Goal: Task Accomplishment & Management: Use online tool/utility

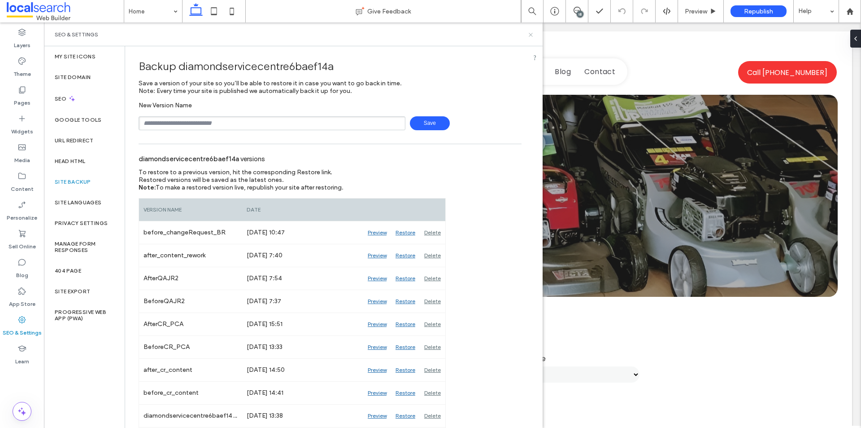
drag, startPoint x: 533, startPoint y: 36, endPoint x: 491, endPoint y: 13, distance: 48.2
click at [533, 36] on icon at bounding box center [531, 34] width 7 height 7
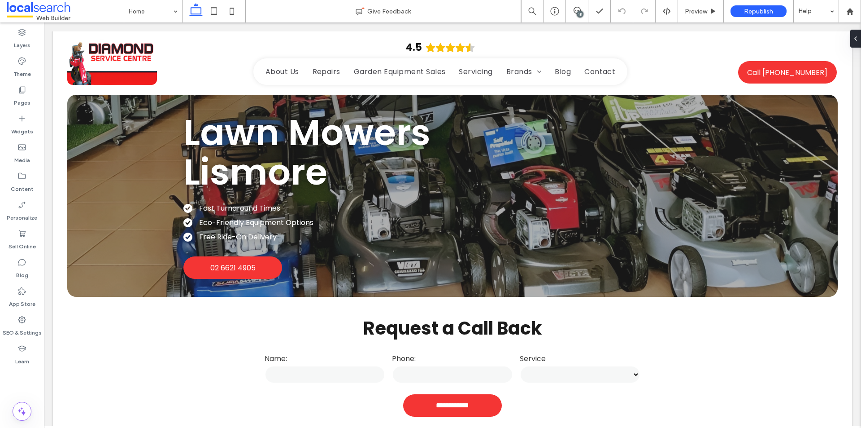
click at [580, 14] on div "18" at bounding box center [580, 14] width 7 height 7
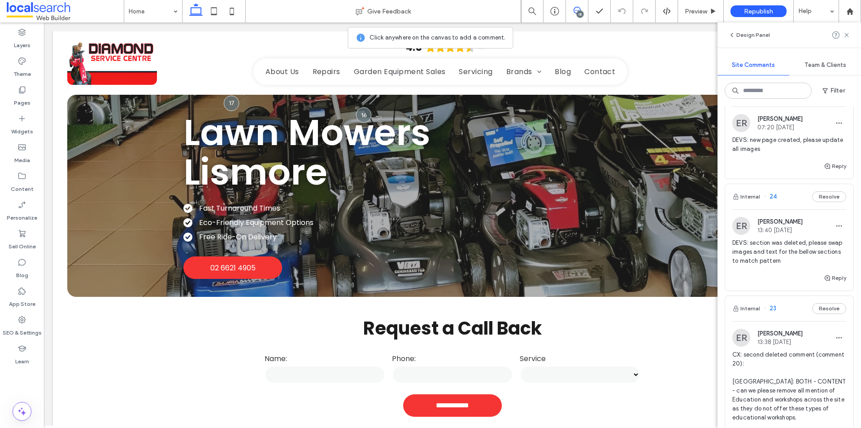
scroll to position [224, 0]
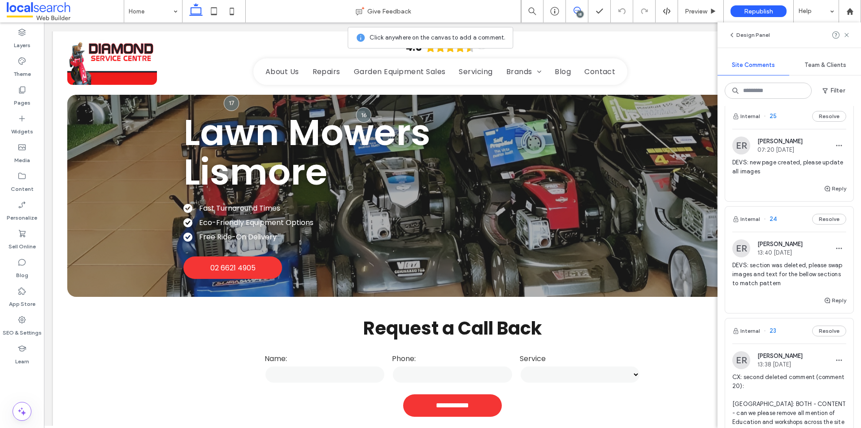
click at [806, 258] on div "ER [PERSON_NAME] 13:40 [DATE] DEVS: section was deleted, please swap images and…" at bounding box center [790, 267] width 114 height 56
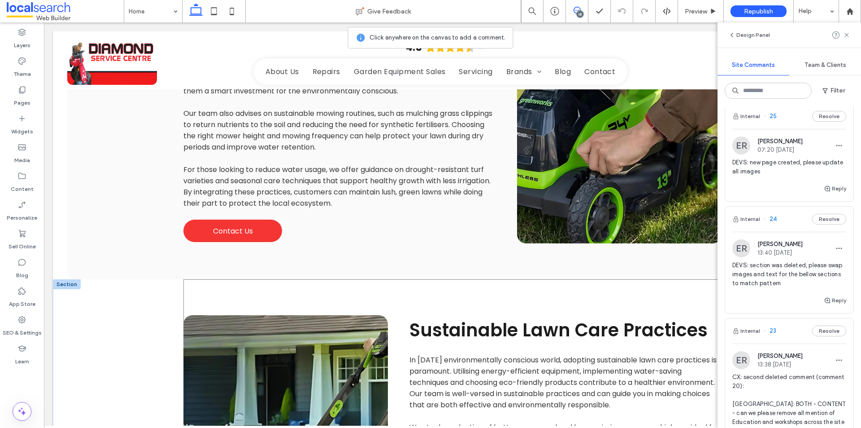
scroll to position [6753, 0]
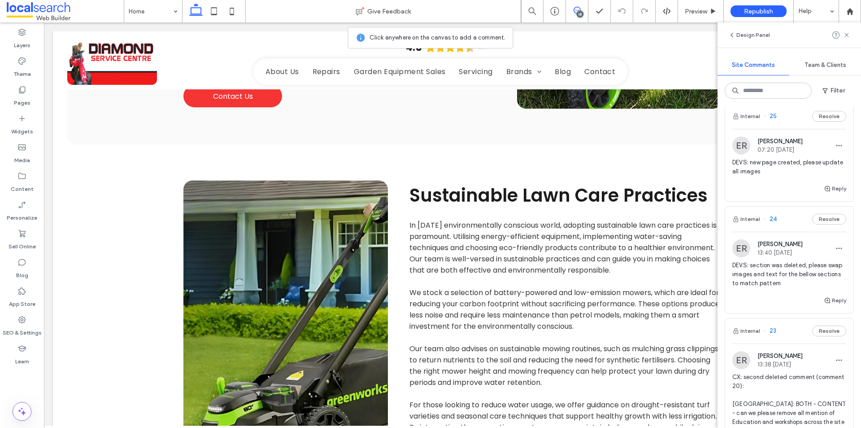
click at [804, 276] on span "DEVS: section was deleted, please swap images and text for the bellow sections …" at bounding box center [790, 274] width 114 height 27
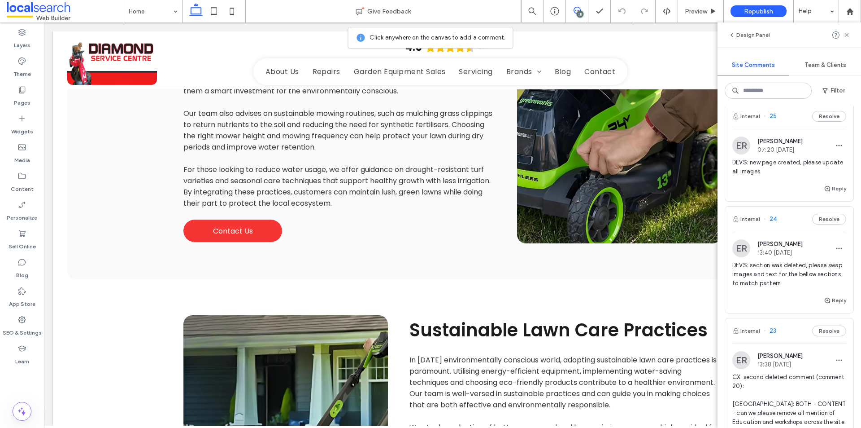
click at [799, 272] on span "DEVS: section was deleted, please swap images and text for the bellow sections …" at bounding box center [790, 274] width 114 height 27
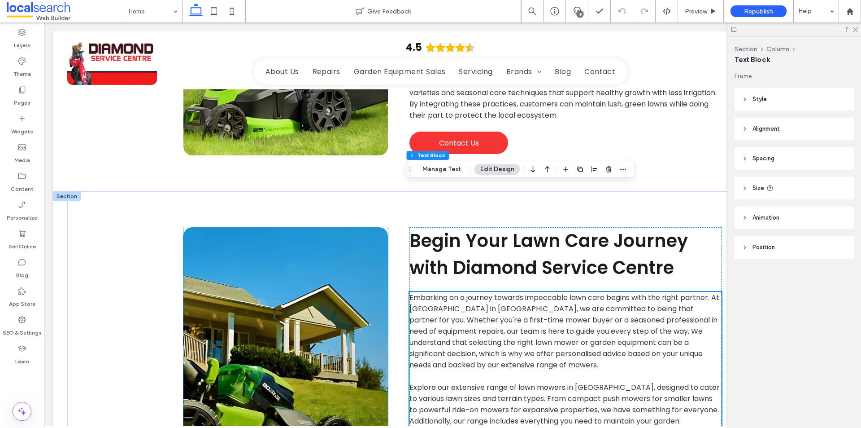
scroll to position [7067, 0]
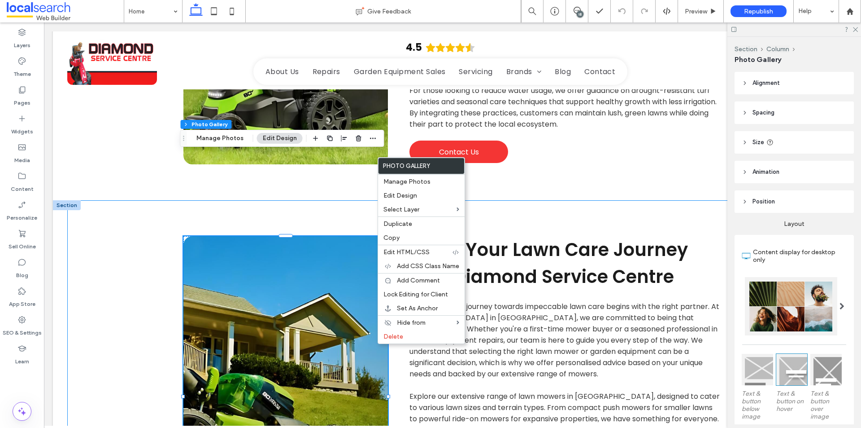
click at [177, 200] on div "Begin Your Lawn Care Journey with Diamond Service Centre Embarking on a journey…" at bounding box center [452, 397] width 771 height 394
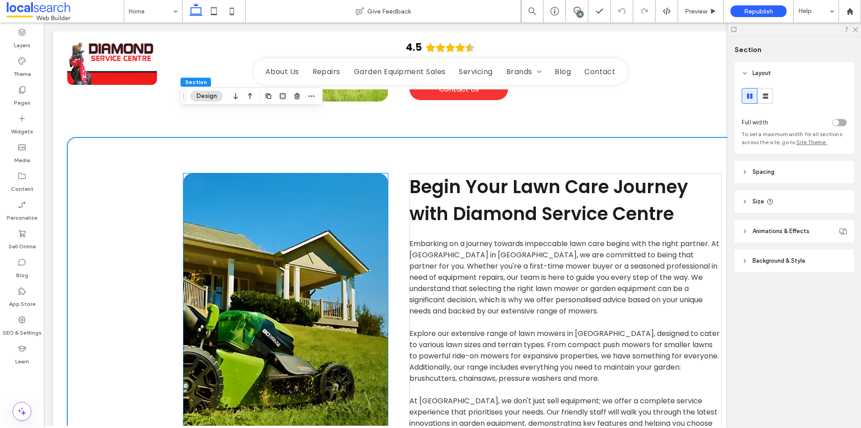
scroll to position [7201, 0]
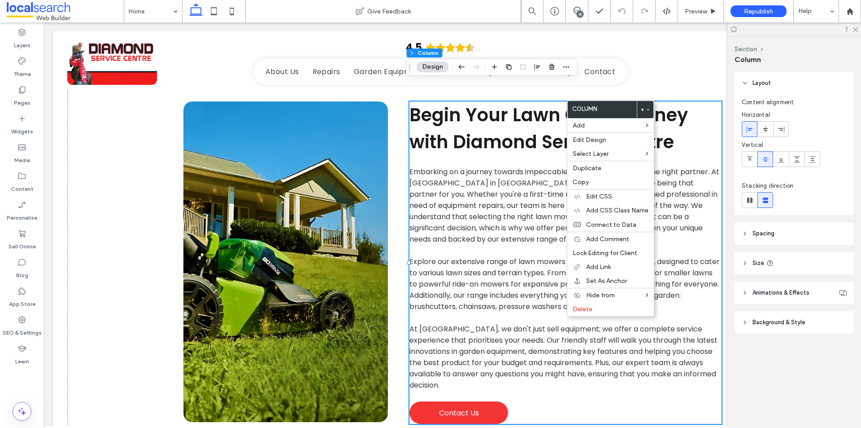
click at [642, 109] on use at bounding box center [642, 109] width 2 height 3
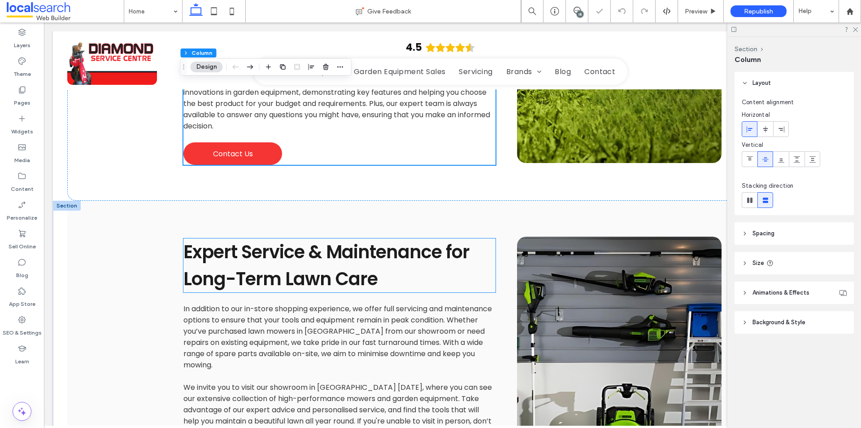
scroll to position [7470, 0]
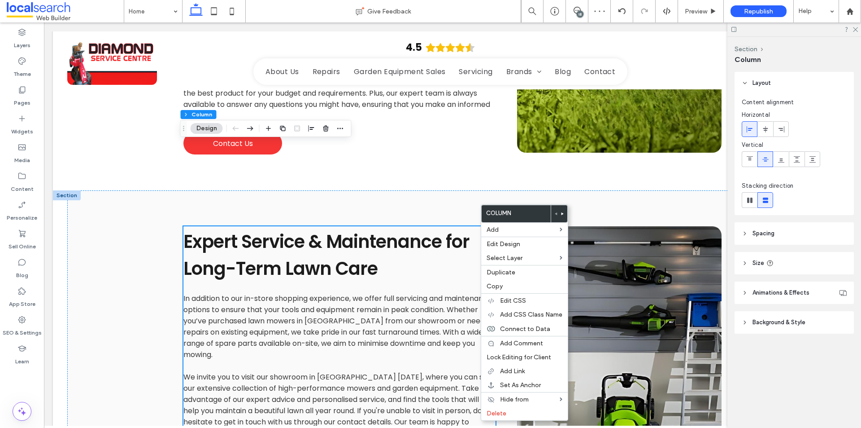
click at [562, 213] on use at bounding box center [563, 213] width 2 height 3
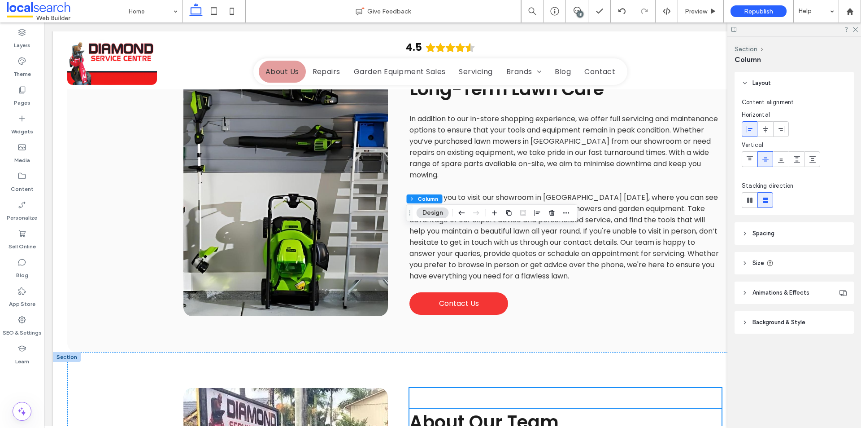
scroll to position [7784, 0]
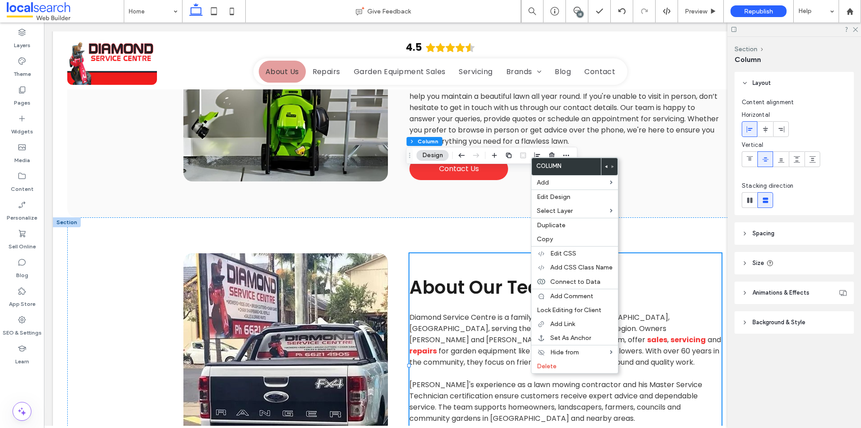
click at [607, 166] on use at bounding box center [606, 166] width 2 height 3
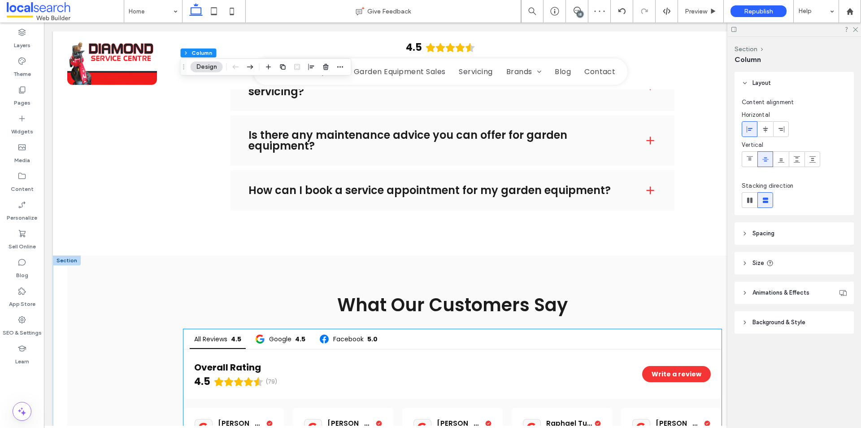
scroll to position [8592, 0]
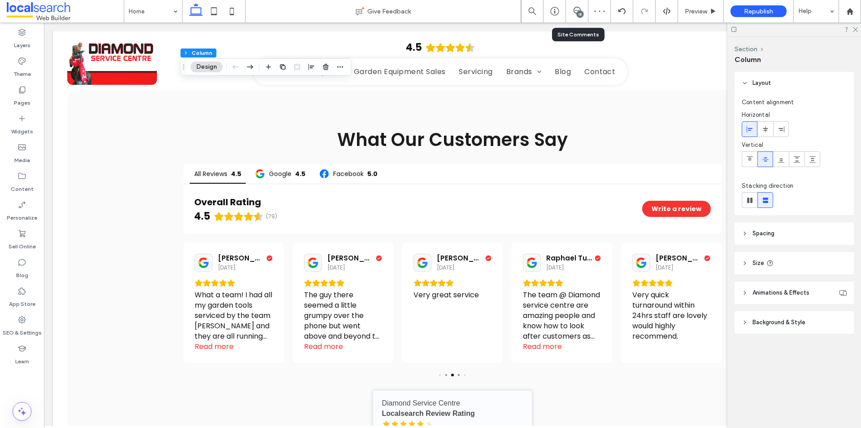
click at [577, 6] on div "18" at bounding box center [577, 11] width 22 height 22
click at [583, 7] on span at bounding box center [577, 10] width 22 height 7
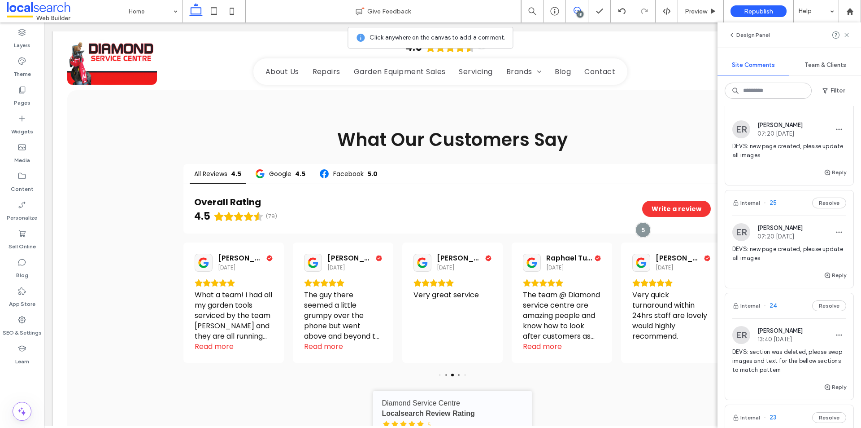
scroll to position [269, 0]
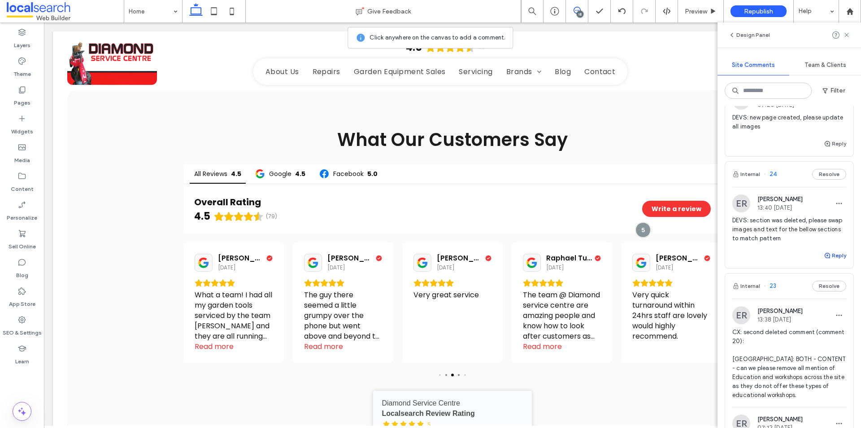
click at [829, 256] on button "Reply" at bounding box center [835, 255] width 22 height 11
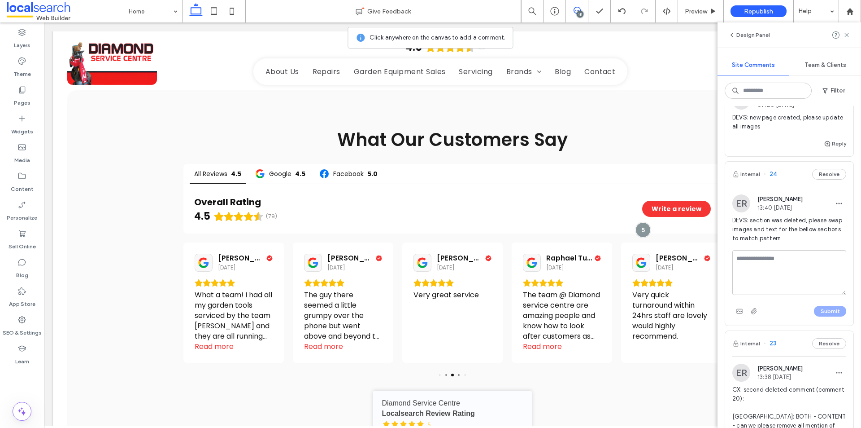
drag, startPoint x: 806, startPoint y: 261, endPoint x: 812, endPoint y: 268, distance: 8.9
click at [808, 264] on textarea at bounding box center [790, 272] width 114 height 45
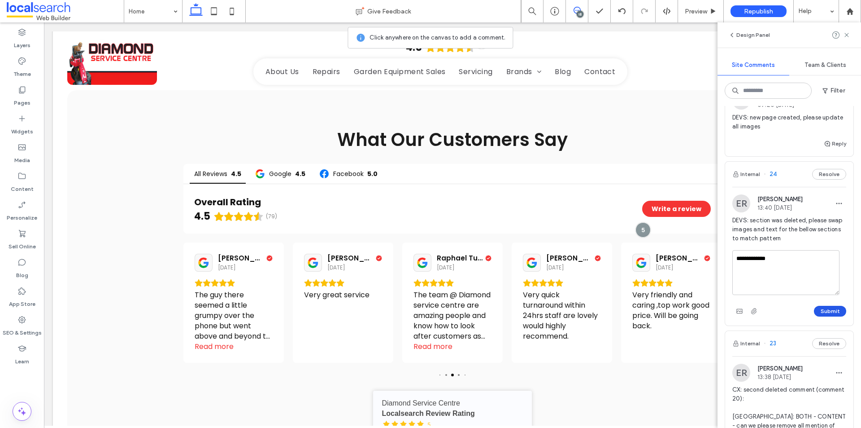
type textarea "**********"
click at [815, 314] on button "Submit" at bounding box center [830, 311] width 32 height 11
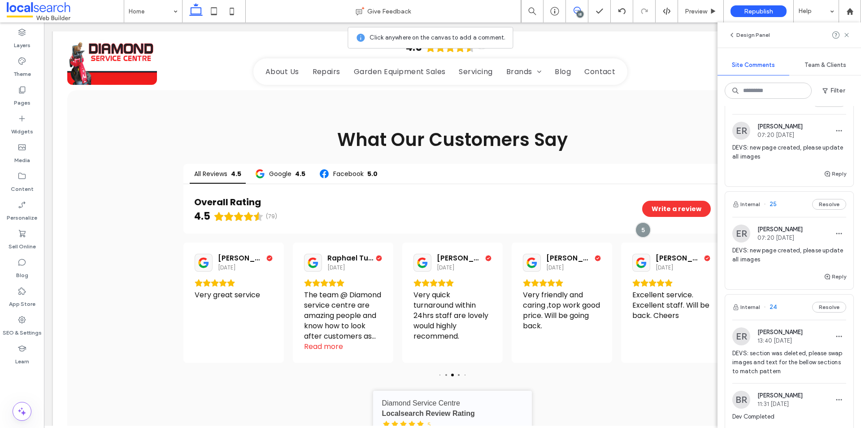
scroll to position [135, 0]
click at [794, 259] on span "DEVS: new page created, please update all images" at bounding box center [790, 257] width 114 height 18
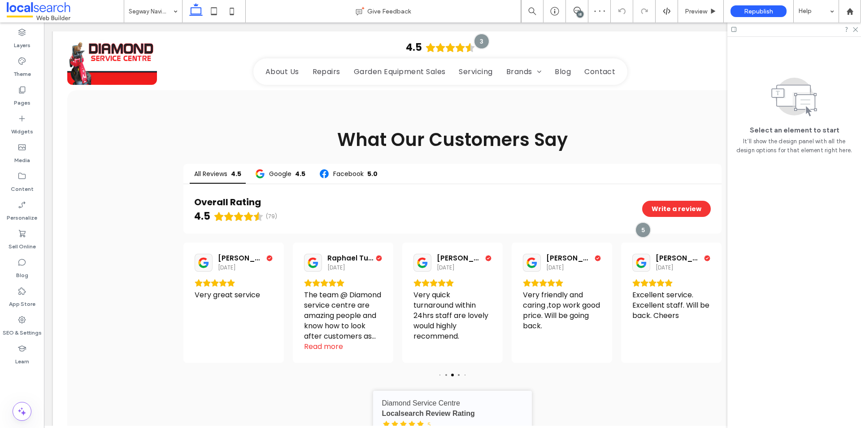
click at [578, 13] on div "18" at bounding box center [580, 14] width 7 height 7
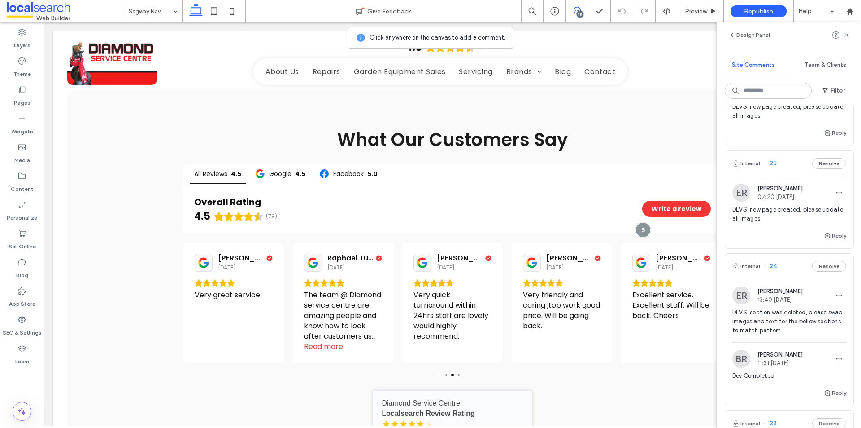
scroll to position [135, 0]
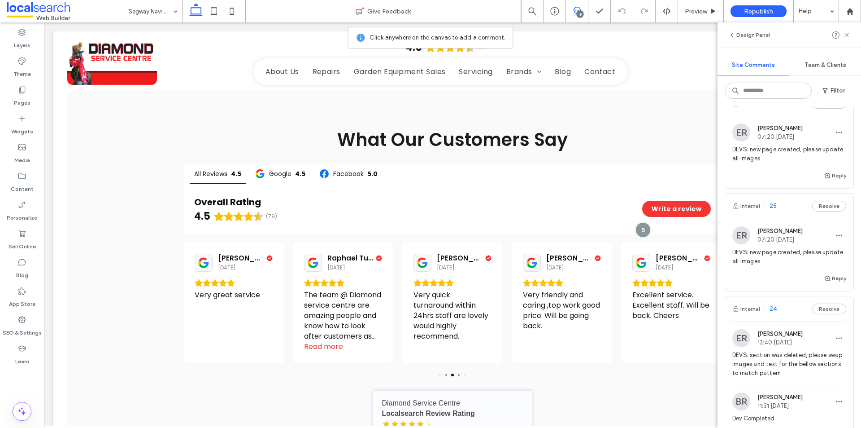
click at [803, 254] on span "DEVS: new page created, please update all images" at bounding box center [790, 257] width 114 height 18
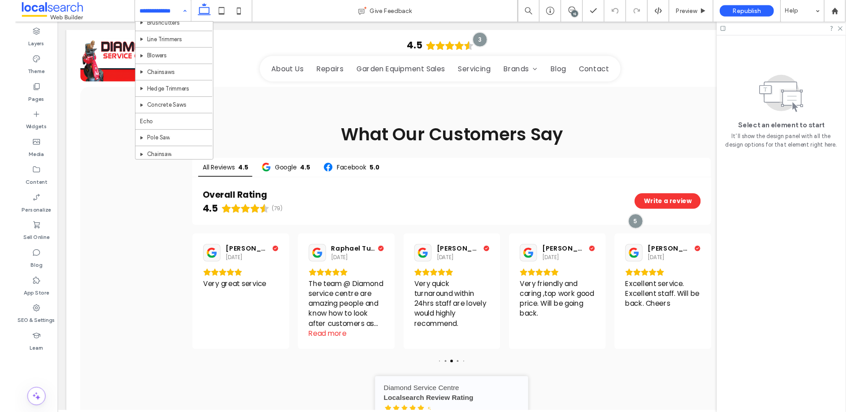
scroll to position [359, 0]
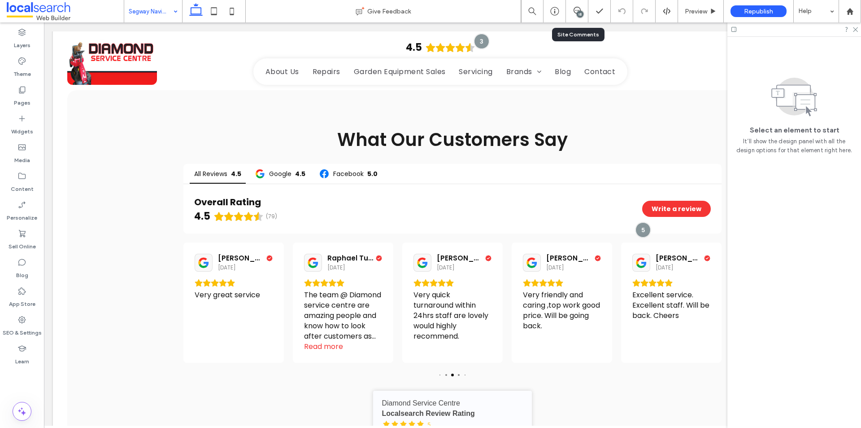
click at [584, 19] on div "18" at bounding box center [577, 11] width 22 height 22
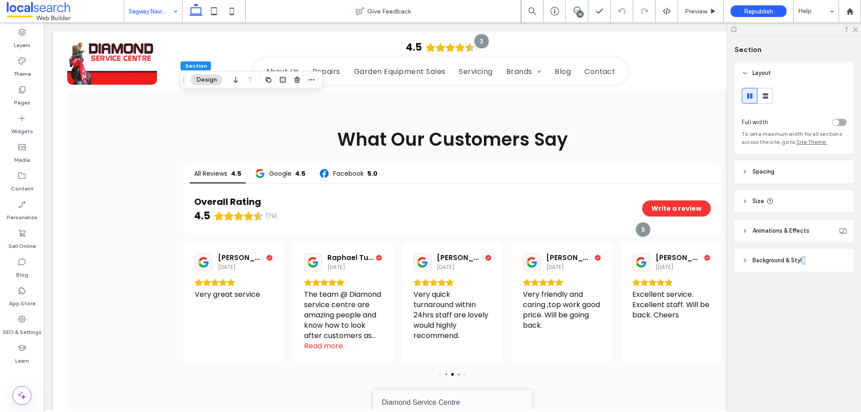
click at [806, 265] on header "Background & Style" at bounding box center [794, 260] width 119 height 22
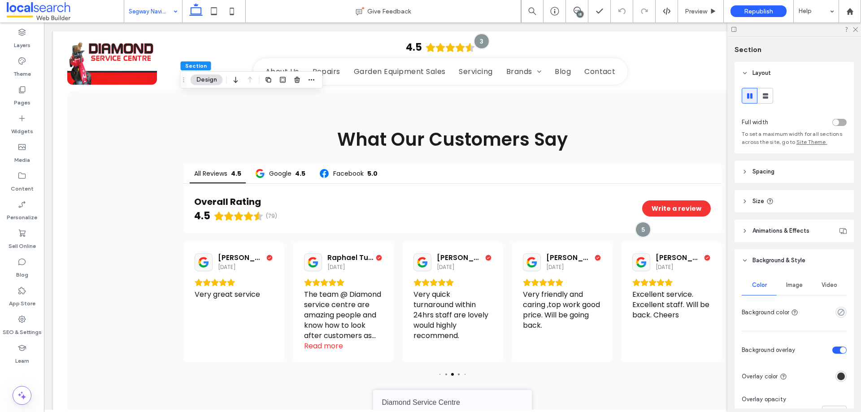
click at [798, 283] on span "Image" at bounding box center [794, 285] width 17 height 7
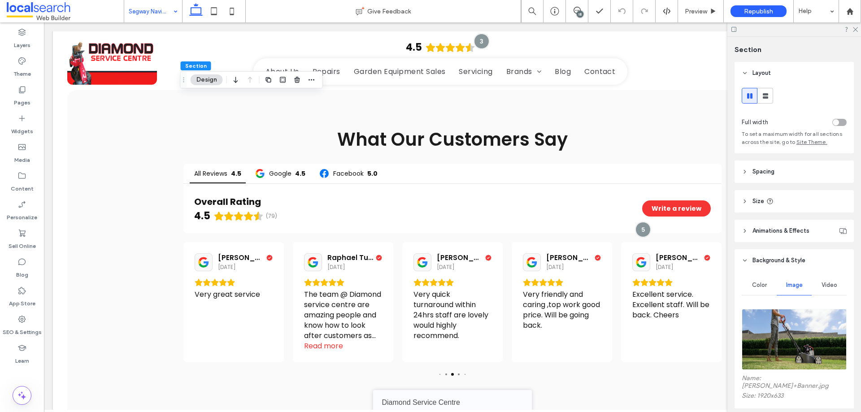
click at [795, 314] on img at bounding box center [794, 339] width 105 height 61
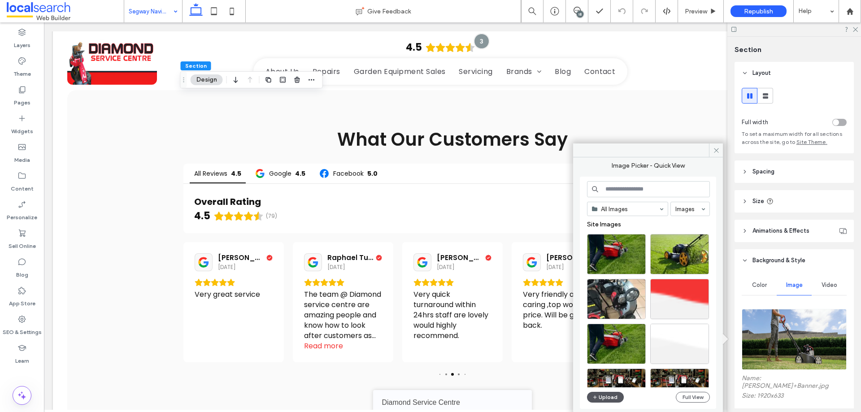
click at [614, 395] on button "Upload" at bounding box center [605, 397] width 37 height 11
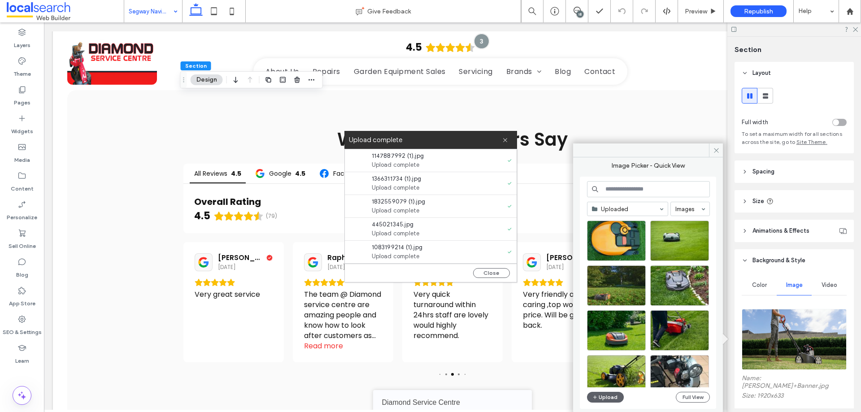
click at [512, 269] on div "Close" at bounding box center [431, 273] width 172 height 18
click at [625, 328] on div "Select" at bounding box center [616, 330] width 59 height 40
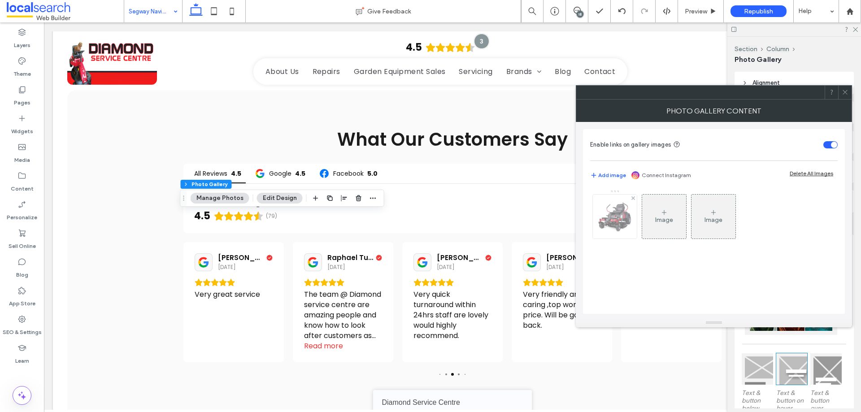
click at [605, 222] on img at bounding box center [615, 217] width 44 height 44
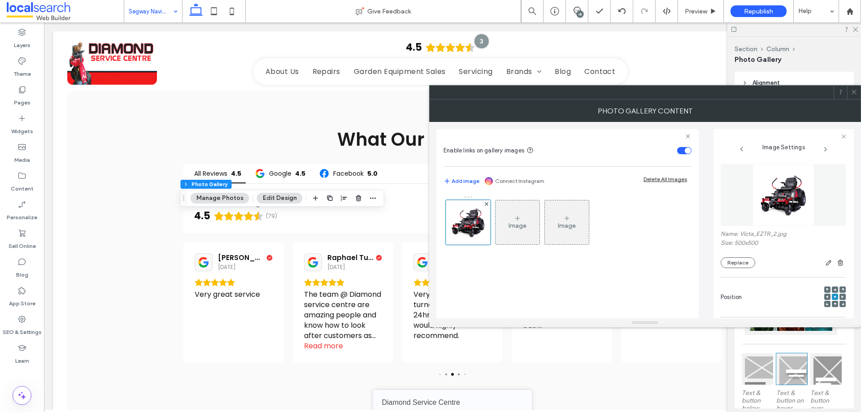
click at [777, 186] on img at bounding box center [784, 195] width 62 height 62
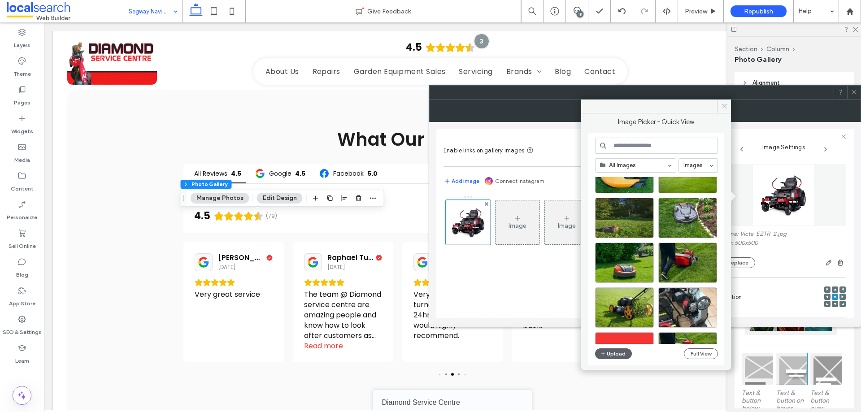
scroll to position [0, 0]
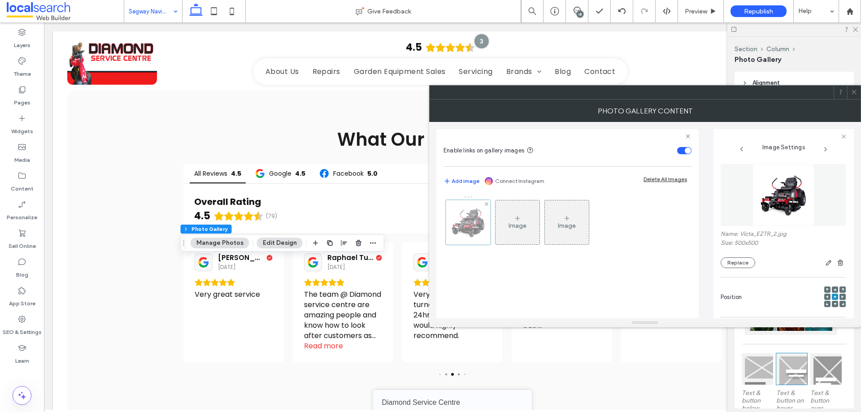
click at [465, 219] on div at bounding box center [468, 222] width 45 height 45
click at [754, 206] on img at bounding box center [784, 195] width 62 height 62
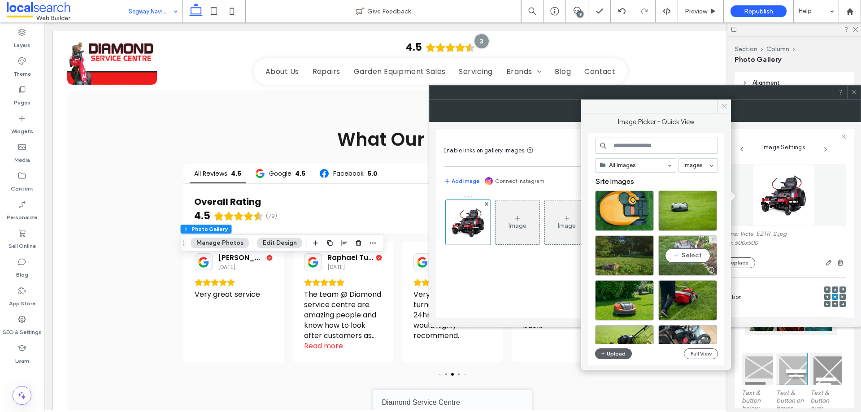
click at [697, 253] on div "Select" at bounding box center [688, 256] width 59 height 40
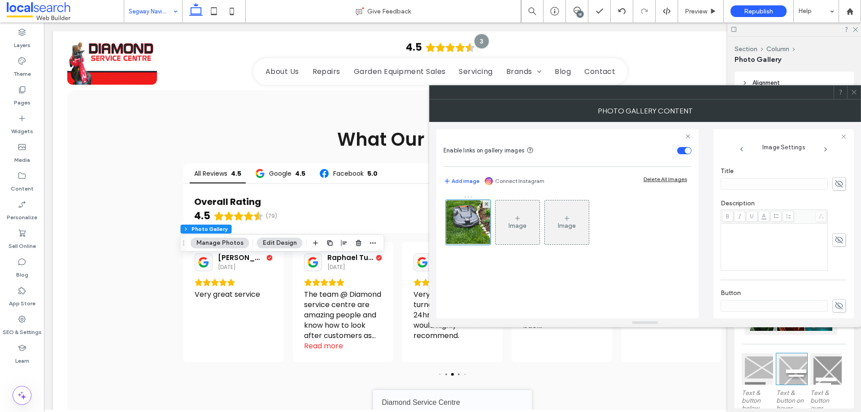
scroll to position [265, 0]
drag, startPoint x: 774, startPoint y: 288, endPoint x: 814, endPoint y: 297, distance: 41.0
click at [814, 297] on textarea "**********" at bounding box center [781, 290] width 120 height 34
type textarea "**********"
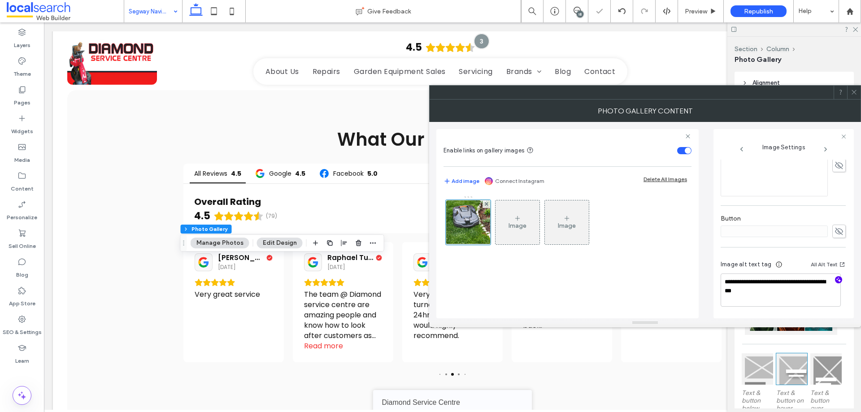
click at [837, 278] on use "button" at bounding box center [839, 279] width 5 height 5
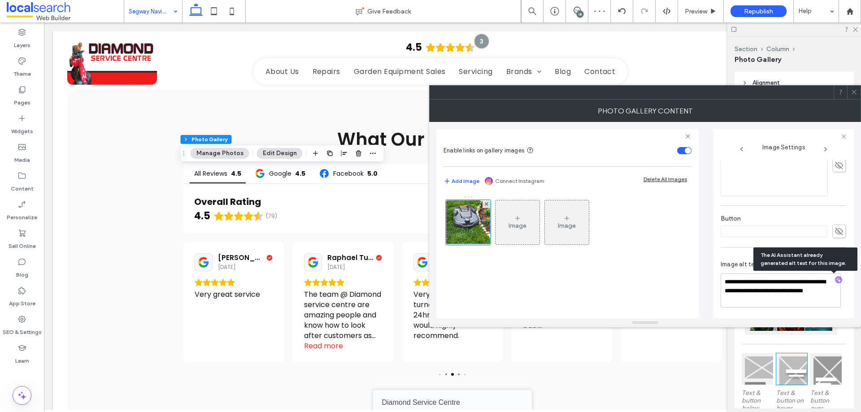
click at [685, 153] on div "toggle" at bounding box center [684, 150] width 14 height 7
click at [686, 152] on div "toggle" at bounding box center [688, 151] width 6 height 6
click at [771, 289] on textarea "**********" at bounding box center [781, 291] width 120 height 34
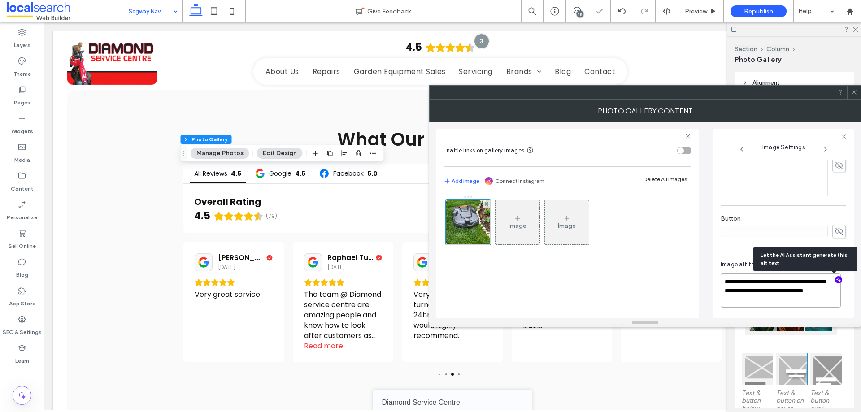
click at [778, 301] on textarea "**********" at bounding box center [781, 291] width 120 height 34
click at [779, 298] on textarea "**********" at bounding box center [781, 291] width 120 height 34
click at [780, 301] on textarea "**********" at bounding box center [781, 291] width 120 height 34
paste textarea "**********"
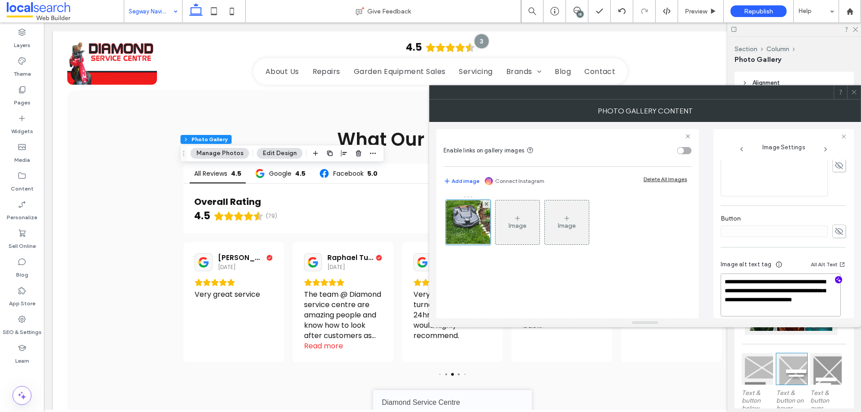
type textarea "**********"
click at [839, 198] on div "Description" at bounding box center [783, 161] width 125 height 80
click at [855, 96] on span at bounding box center [854, 92] width 7 height 13
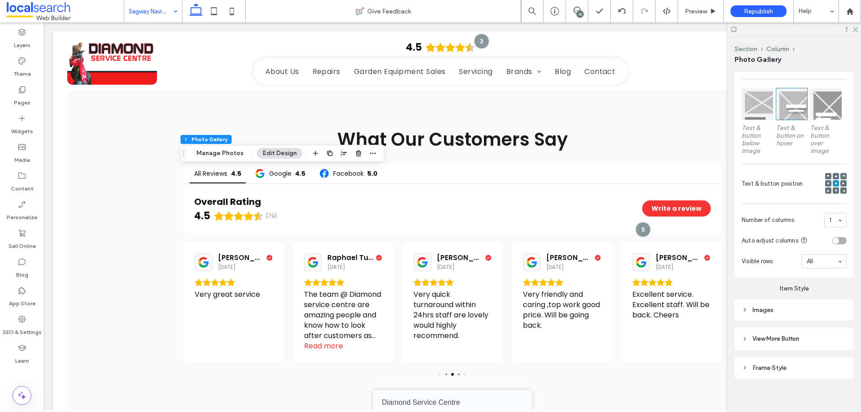
scroll to position [270, 0]
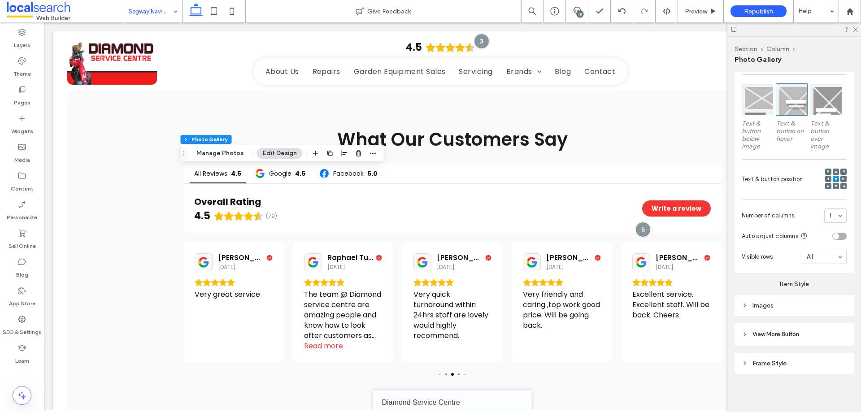
click at [830, 302] on div "Images" at bounding box center [794, 306] width 105 height 8
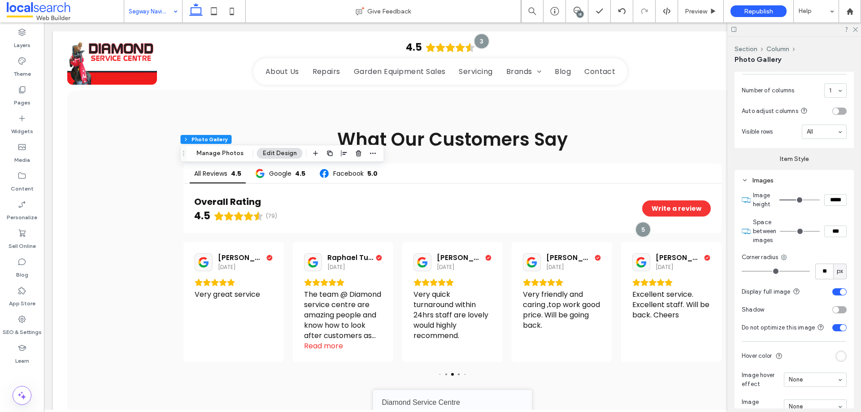
scroll to position [404, 0]
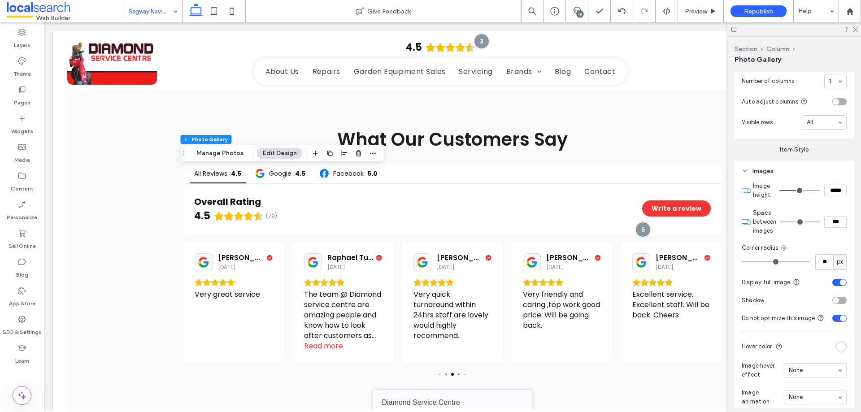
click at [840, 280] on div "toggle" at bounding box center [843, 282] width 6 height 6
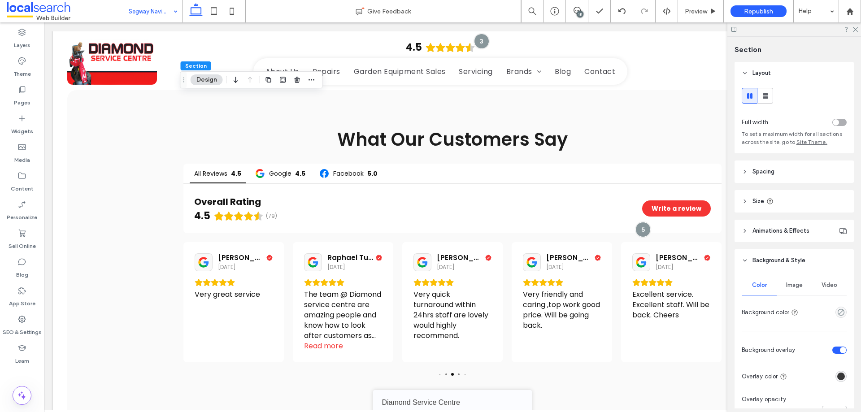
scroll to position [135, 0]
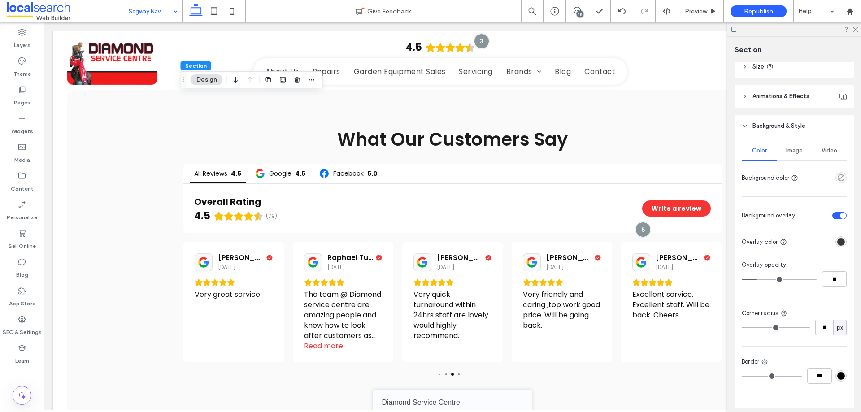
click at [801, 148] on div "Image" at bounding box center [794, 151] width 35 height 20
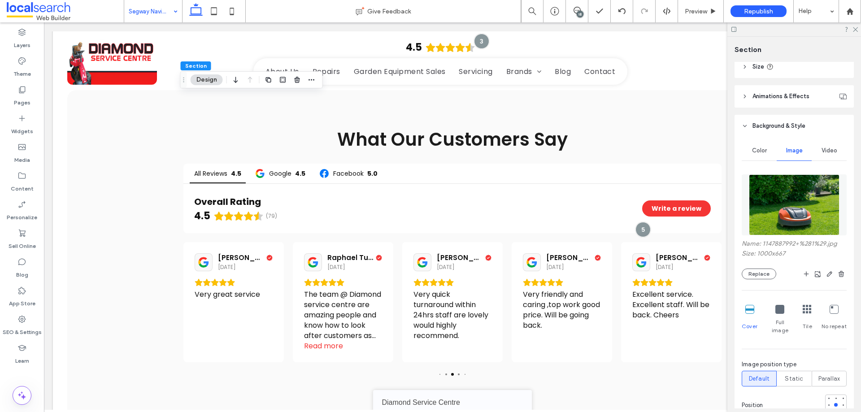
click at [834, 409] on div at bounding box center [836, 412] width 6 height 6
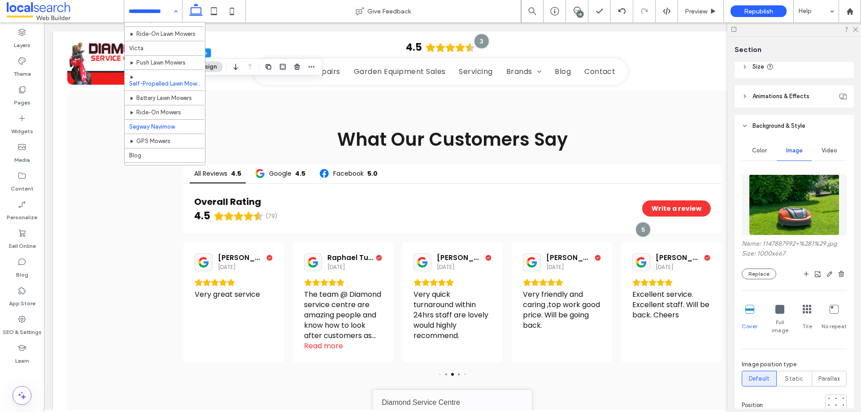
scroll to position [649, 0]
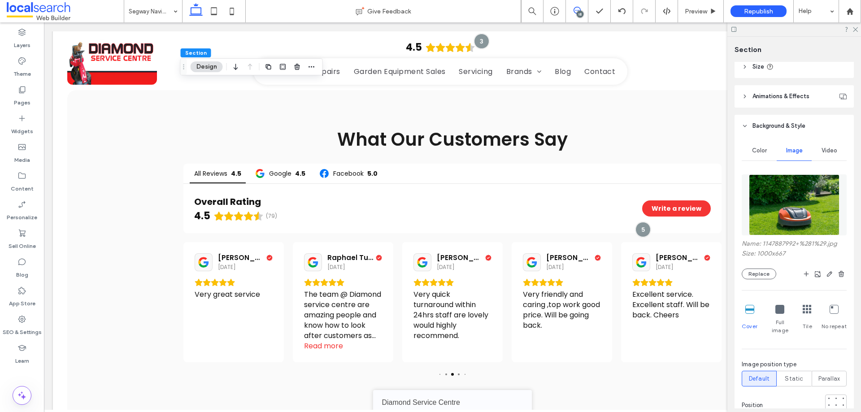
click at [579, 8] on use at bounding box center [577, 10] width 7 height 7
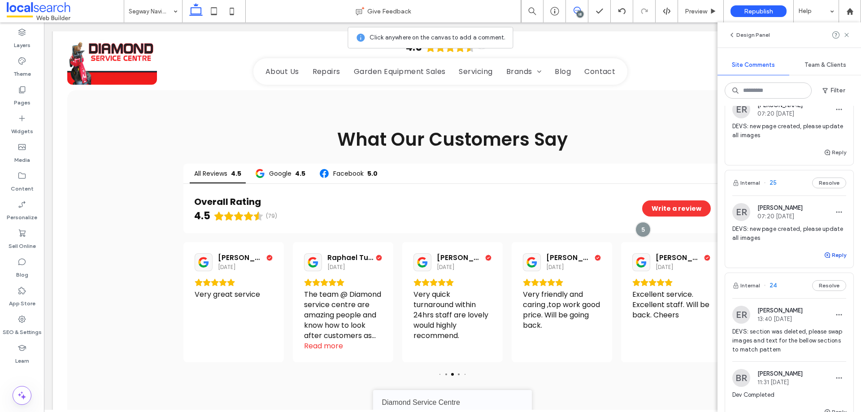
scroll to position [179, 0]
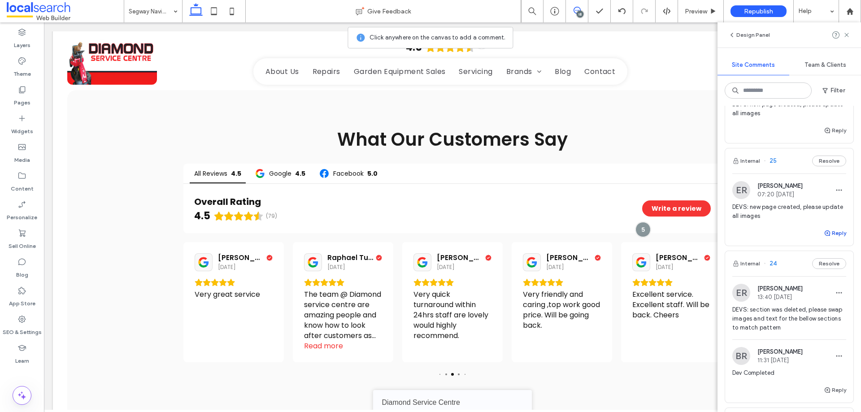
click at [833, 231] on button "Reply" at bounding box center [835, 233] width 22 height 11
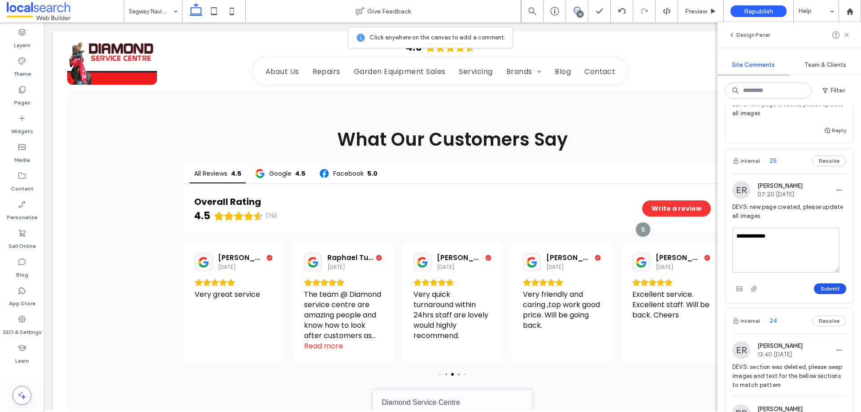
type textarea "**********"
click at [832, 290] on button "Submit" at bounding box center [830, 289] width 32 height 11
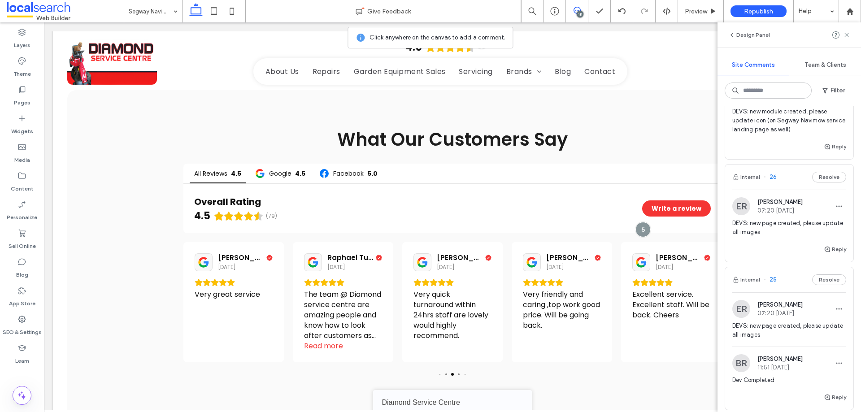
scroll to position [60, 0]
click at [805, 229] on span "DEVS: new page created, please update all images" at bounding box center [790, 228] width 114 height 18
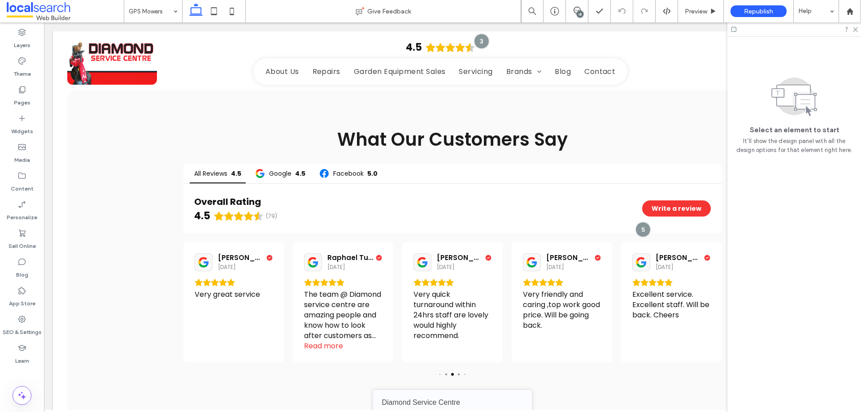
click at [577, 14] on div "18" at bounding box center [580, 14] width 7 height 7
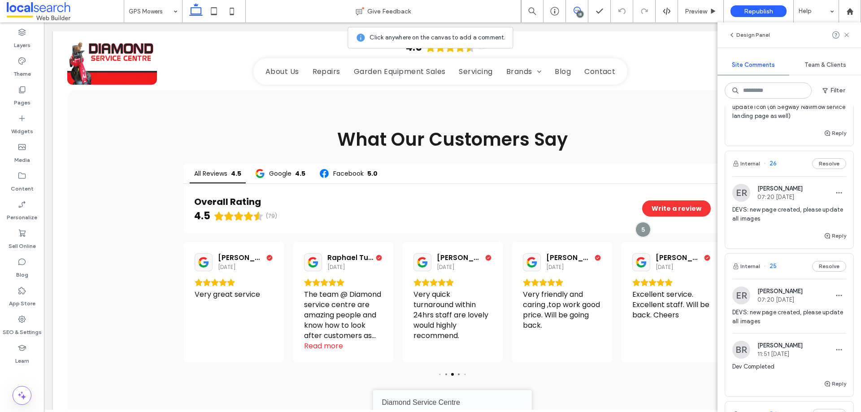
scroll to position [90, 0]
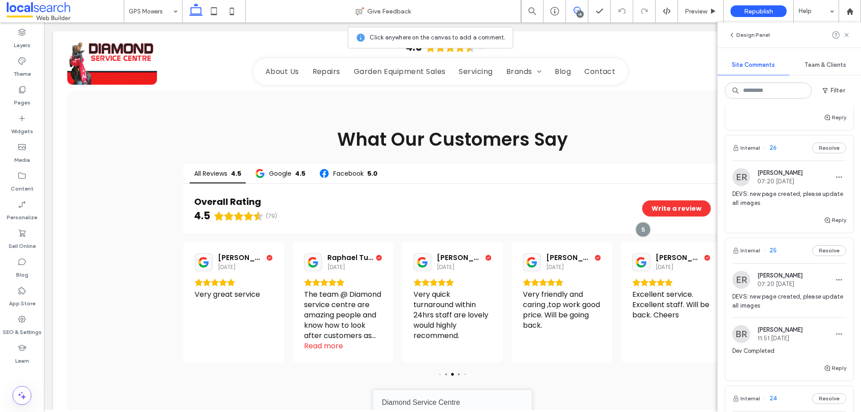
click at [803, 206] on span "DEVS: new page created, please update all images" at bounding box center [790, 199] width 114 height 18
click at [257, 86] on icon at bounding box center [256, 84] width 7 height 7
click at [576, 18] on div "18" at bounding box center [577, 11] width 22 height 22
click at [575, 11] on icon at bounding box center [577, 10] width 7 height 7
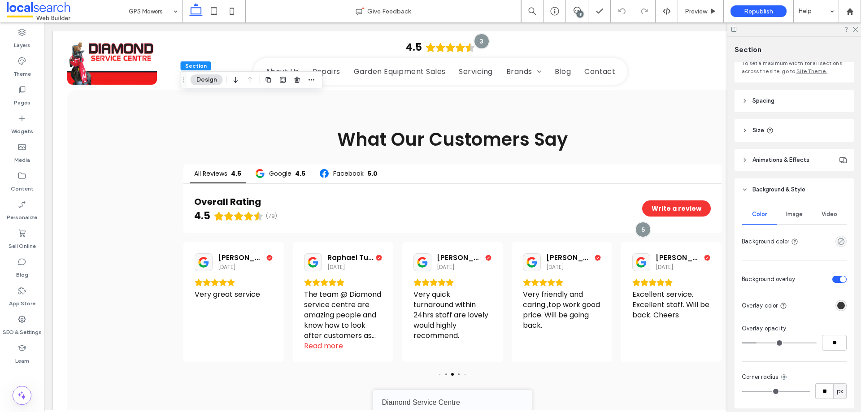
scroll to position [0, 0]
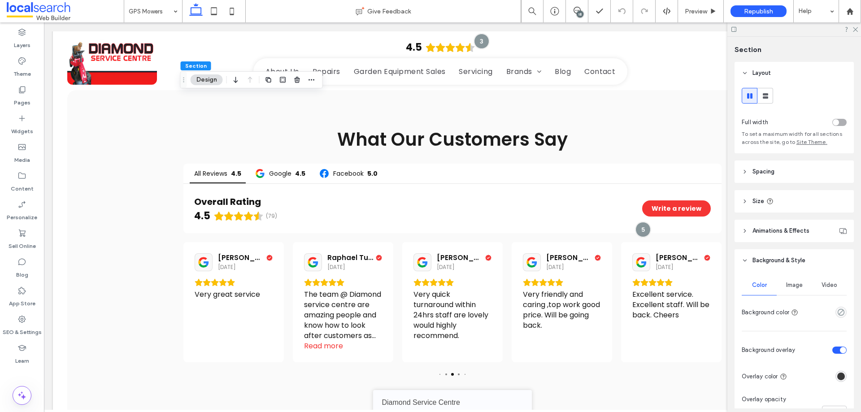
click at [804, 280] on div "Image" at bounding box center [794, 285] width 35 height 20
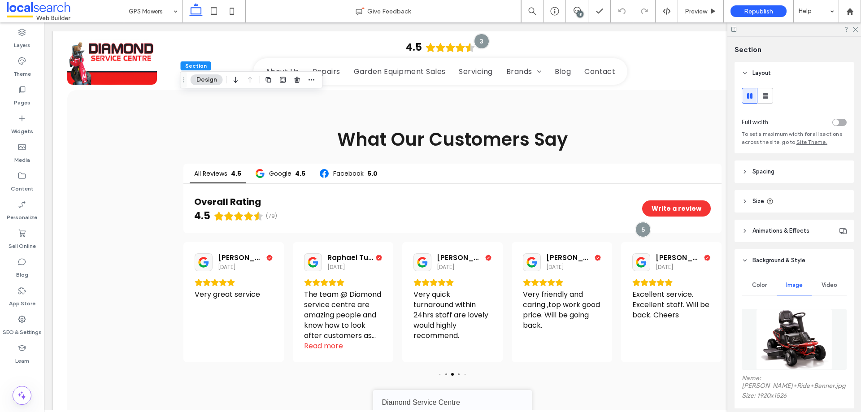
click at [796, 326] on img at bounding box center [794, 339] width 77 height 61
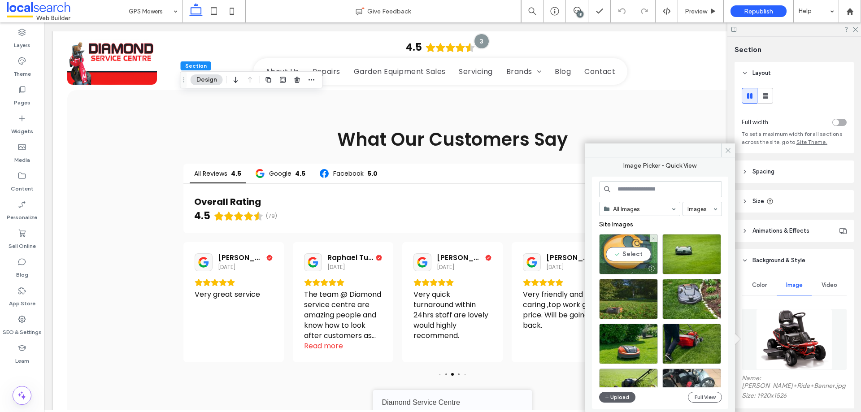
click at [627, 260] on div "Select" at bounding box center [628, 254] width 59 height 40
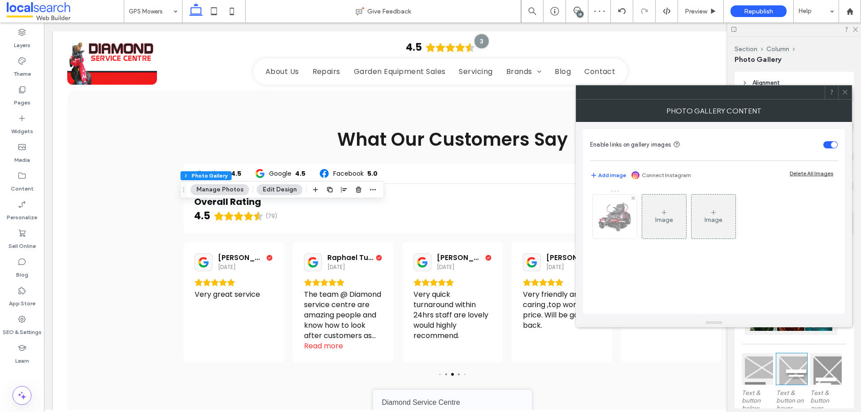
click at [630, 212] on img at bounding box center [615, 217] width 44 height 44
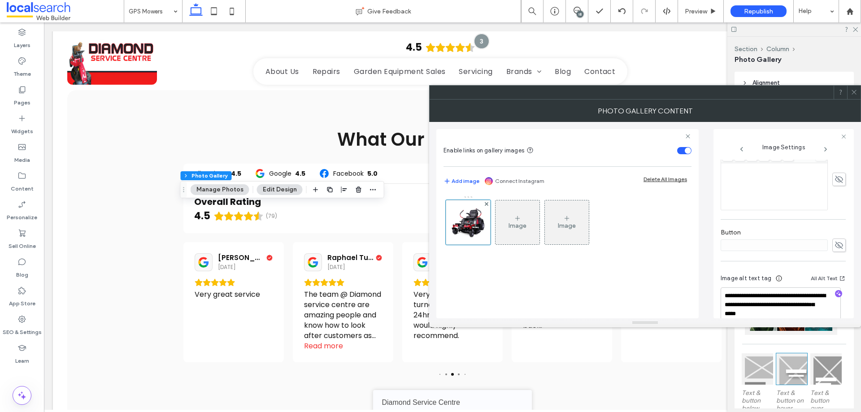
scroll to position [265, 0]
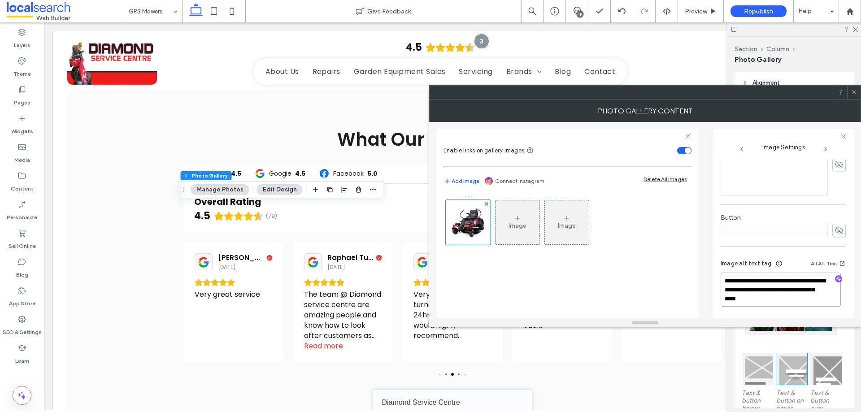
drag, startPoint x: 817, startPoint y: 301, endPoint x: 778, endPoint y: 288, distance: 41.1
click at [774, 292] on textarea "**********" at bounding box center [781, 290] width 120 height 34
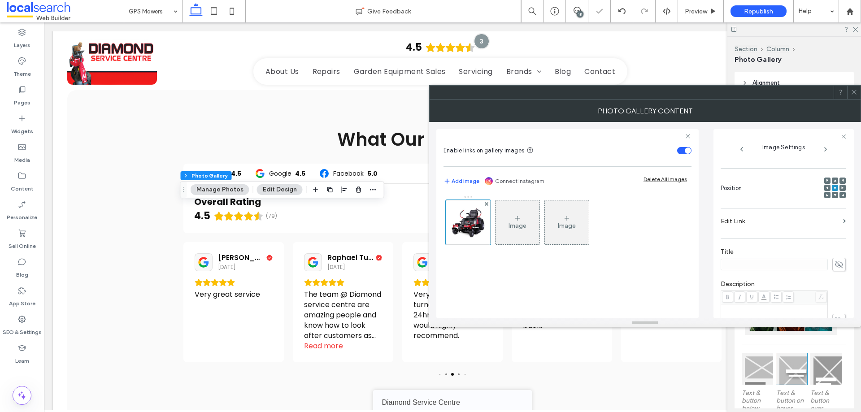
scroll to position [0, 0]
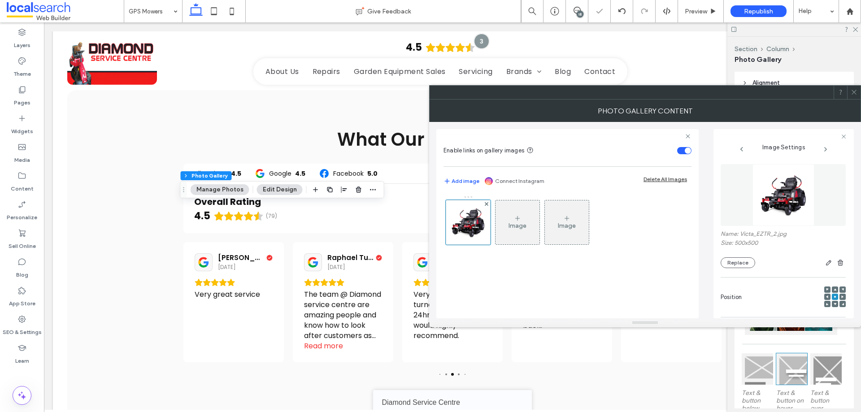
type textarea "**********"
click at [778, 211] on img at bounding box center [784, 195] width 62 height 62
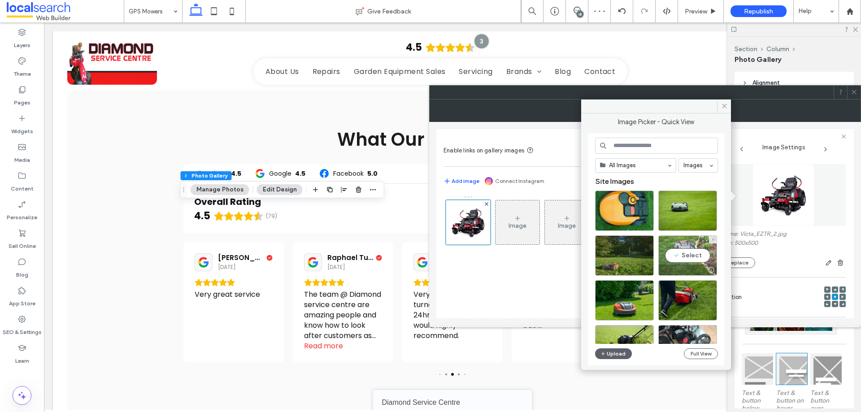
click at [704, 259] on div "Select" at bounding box center [688, 256] width 59 height 40
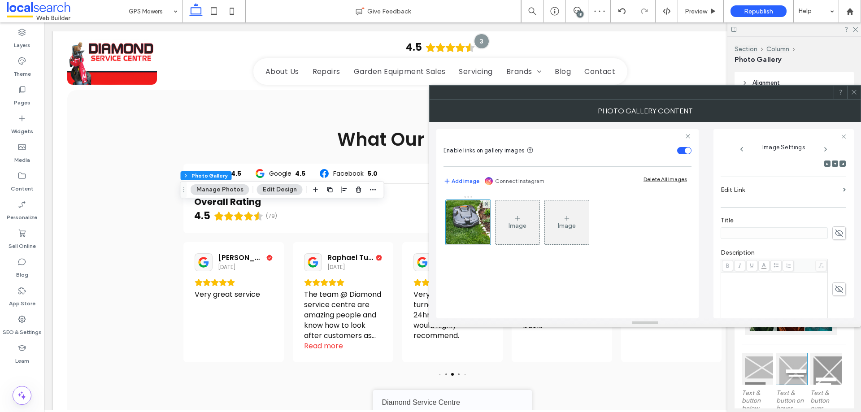
scroll to position [256, 0]
click at [836, 288] on icon "button" at bounding box center [839, 288] width 6 height 6
click at [835, 288] on div at bounding box center [838, 288] width 7 height 9
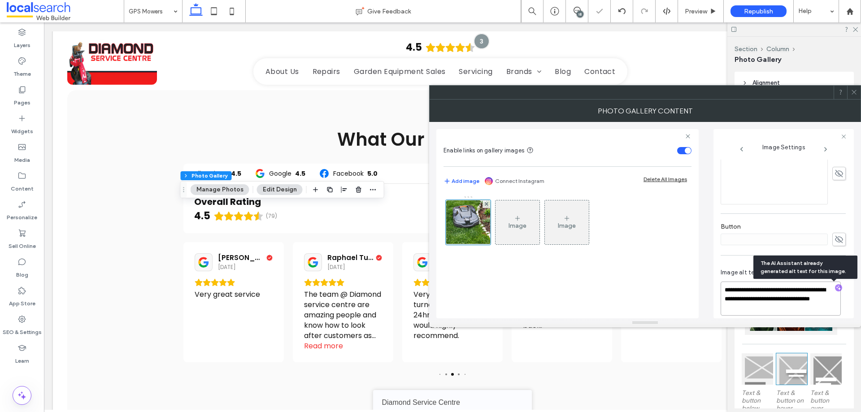
click at [824, 297] on textarea "**********" at bounding box center [781, 299] width 120 height 34
click at [801, 310] on textarea "**********" at bounding box center [781, 299] width 120 height 34
paste textarea "**********"
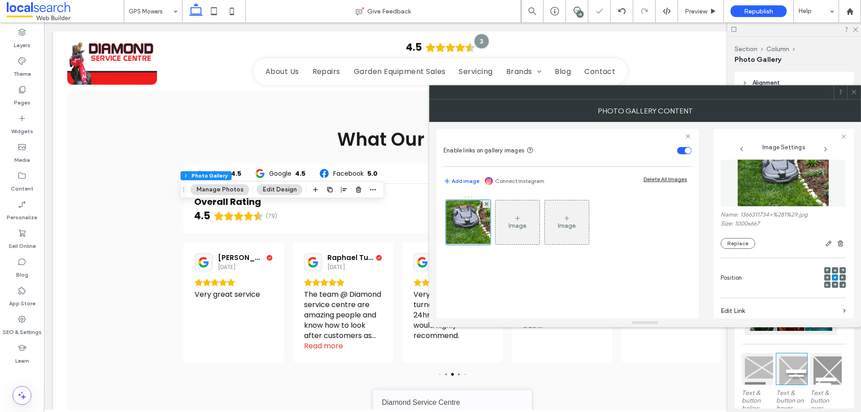
scroll to position [0, 0]
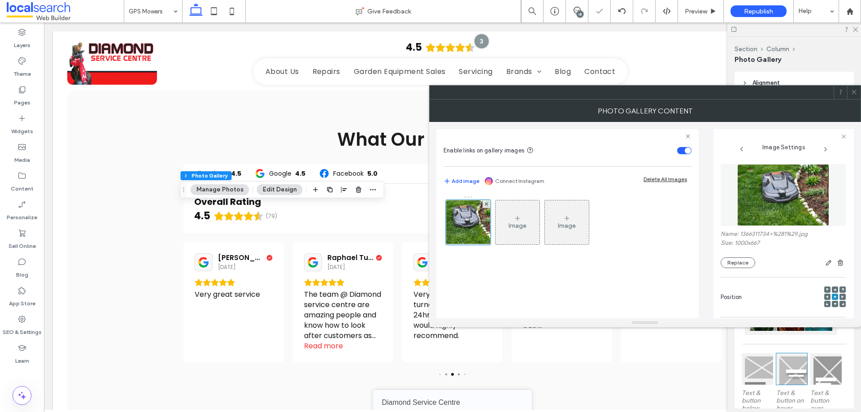
type textarea "**********"
click at [855, 91] on icon at bounding box center [854, 92] width 7 height 7
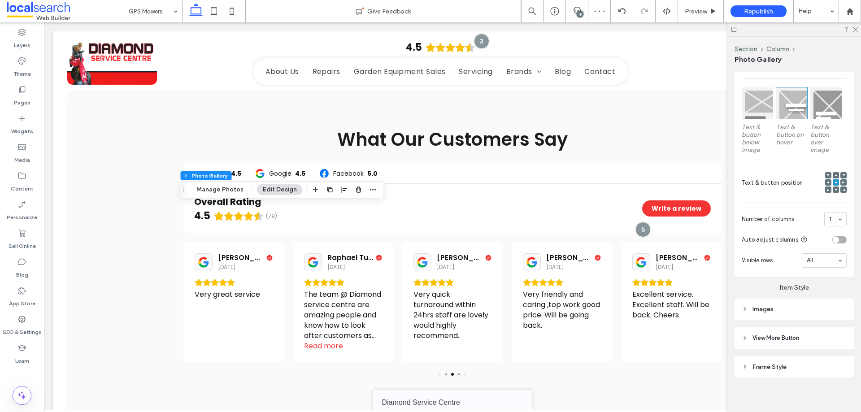
scroll to position [270, 0]
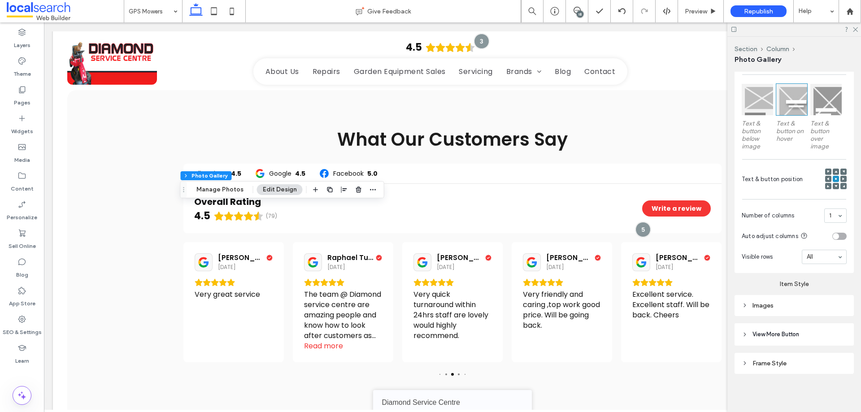
click at [799, 308] on div "Images" at bounding box center [794, 306] width 105 height 12
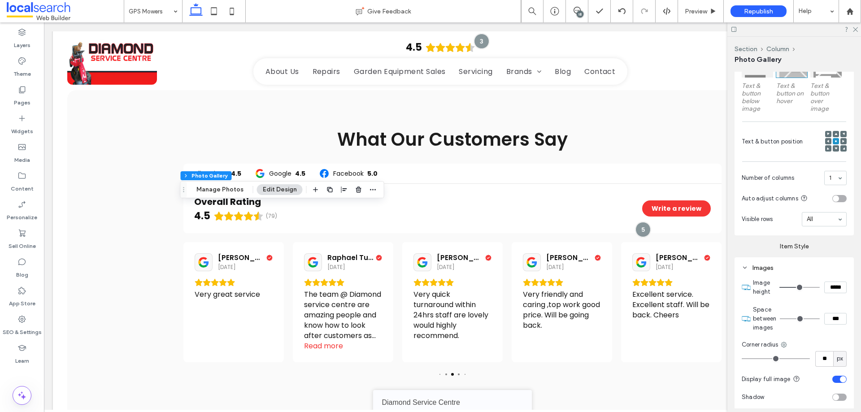
scroll to position [359, 0]
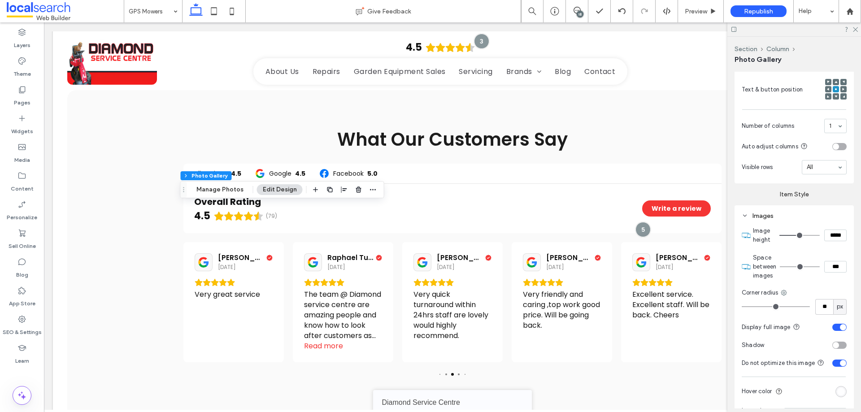
click at [834, 324] on div "toggle" at bounding box center [840, 327] width 14 height 7
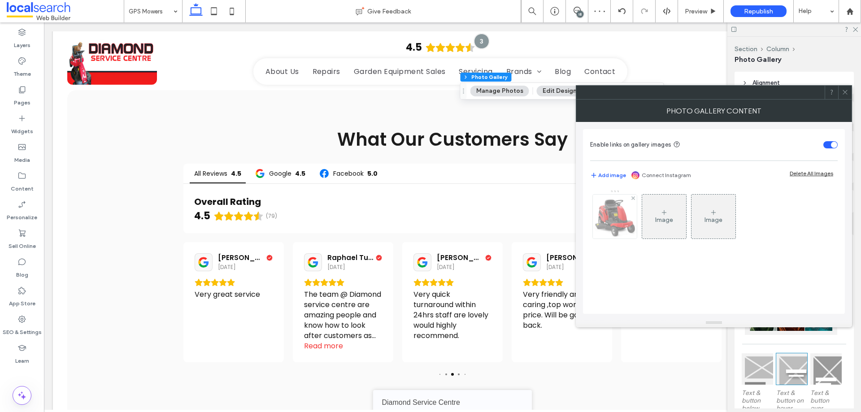
click at [593, 221] on div at bounding box center [615, 216] width 45 height 45
click at [619, 221] on img at bounding box center [615, 217] width 44 height 44
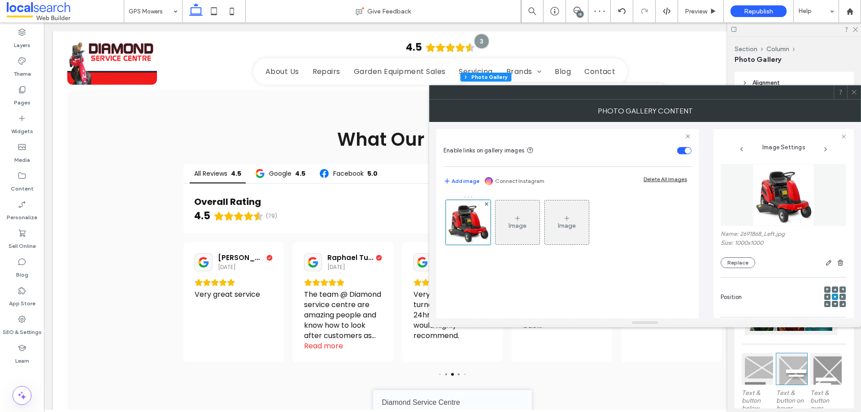
click at [782, 199] on img at bounding box center [784, 195] width 62 height 62
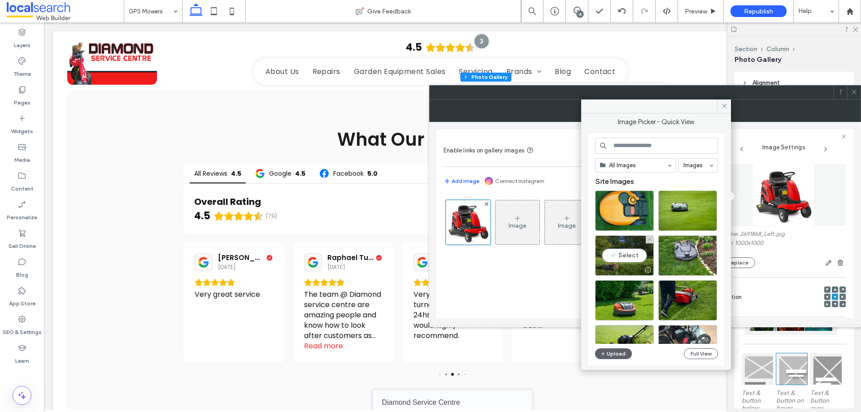
click at [630, 256] on div "Select" at bounding box center [624, 256] width 59 height 40
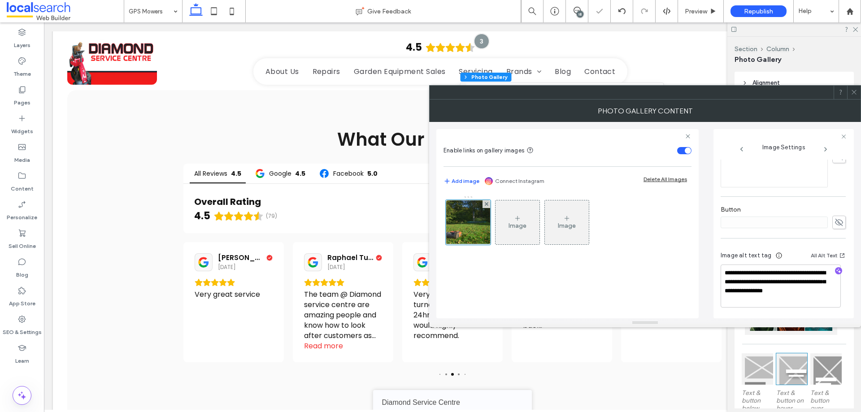
scroll to position [274, 0]
click at [836, 271] on icon "button" at bounding box center [839, 270] width 6 height 6
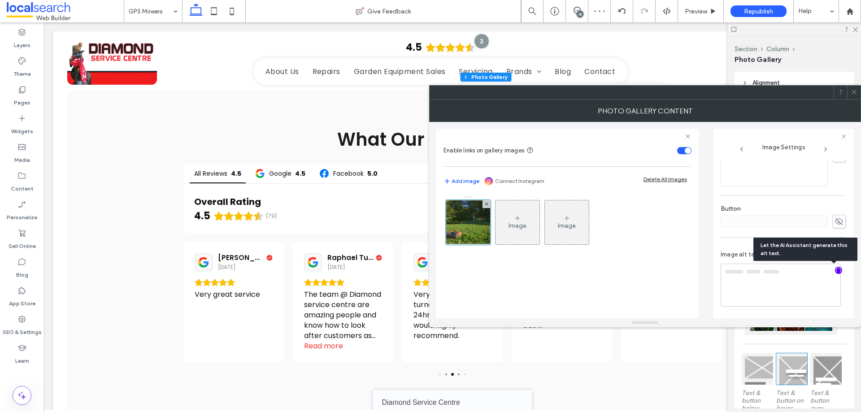
drag, startPoint x: 822, startPoint y: 281, endPoint x: 832, endPoint y: 314, distance: 34.2
click at [832, 314] on div "Image alt text tag All Alt Text" at bounding box center [783, 279] width 125 height 75
click at [732, 315] on div "Image alt text tag All Alt Text" at bounding box center [783, 279] width 125 height 75
click at [773, 291] on textarea "**********" at bounding box center [781, 286] width 120 height 42
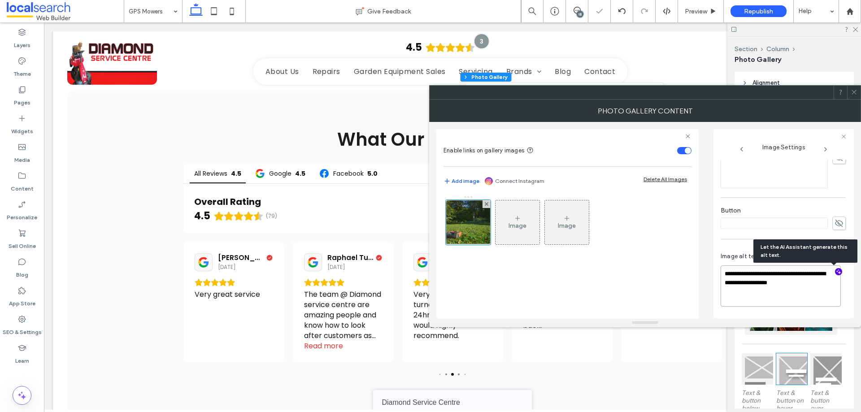
click at [825, 291] on textarea "**********" at bounding box center [781, 286] width 120 height 41
paste textarea "**********"
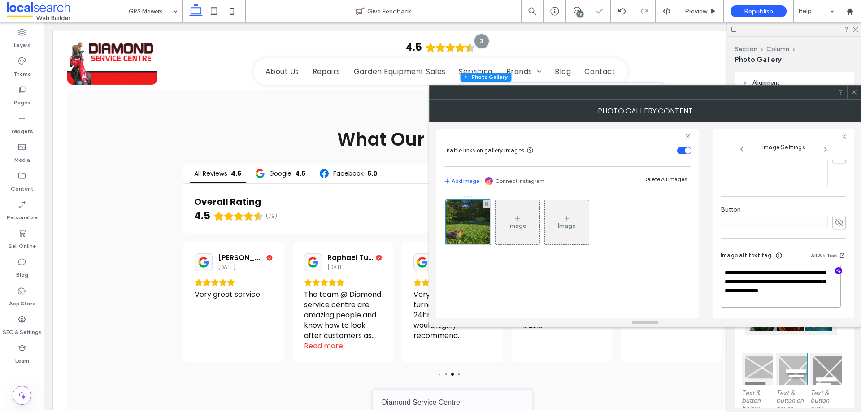
type textarea "**********"
click at [817, 124] on div "**********" at bounding box center [646, 220] width 418 height 196
click at [856, 98] on span at bounding box center [854, 92] width 7 height 13
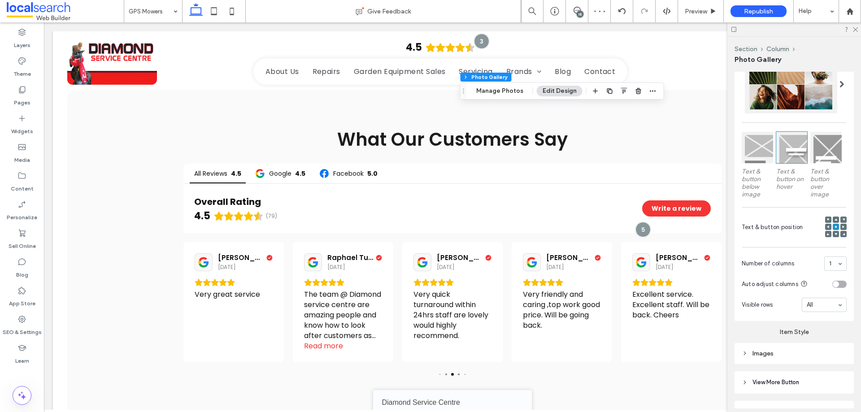
scroll to position [270, 0]
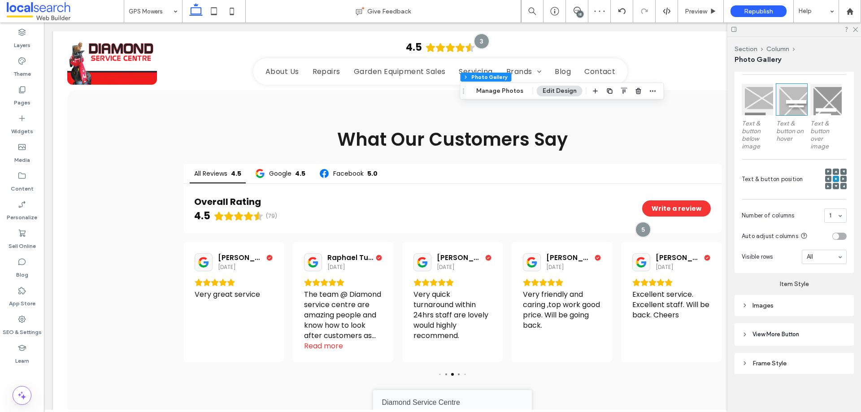
drag, startPoint x: 802, startPoint y: 301, endPoint x: 808, endPoint y: 311, distance: 11.3
click at [802, 302] on div "Images" at bounding box center [794, 306] width 105 height 8
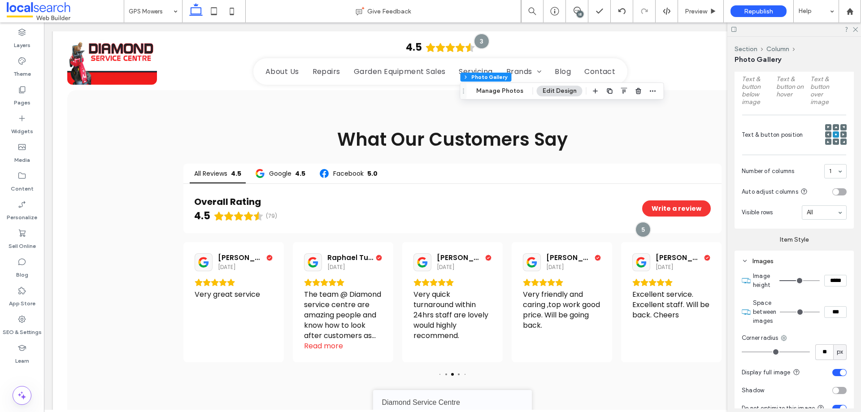
scroll to position [359, 0]
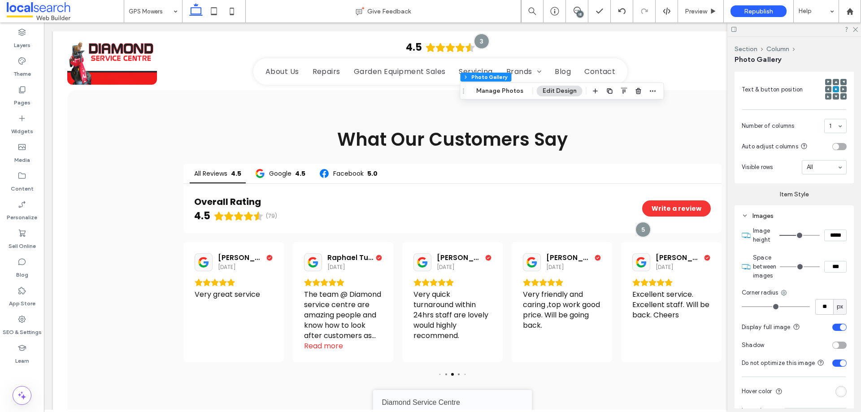
click at [834, 328] on div "toggle" at bounding box center [840, 327] width 14 height 7
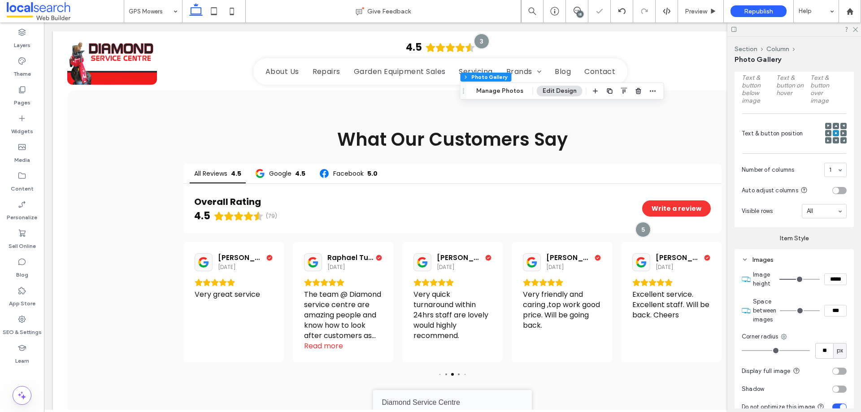
scroll to position [180, 0]
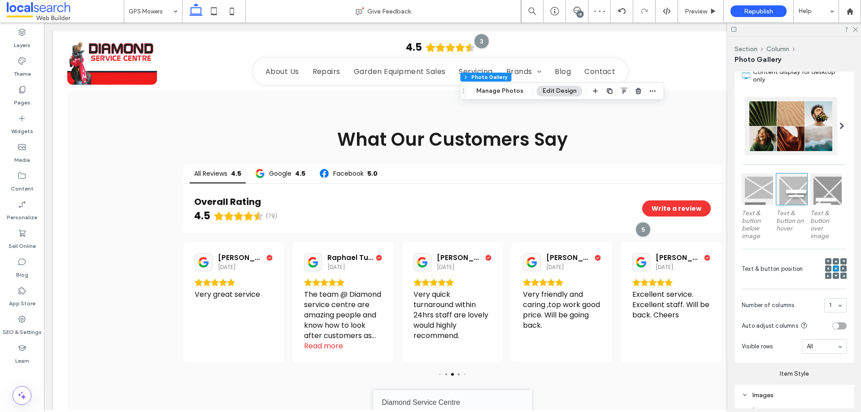
click at [827, 268] on icon at bounding box center [828, 268] width 3 height 3
click at [827, 267] on icon at bounding box center [828, 268] width 3 height 3
drag, startPoint x: 830, startPoint y: 268, endPoint x: 836, endPoint y: 268, distance: 5.4
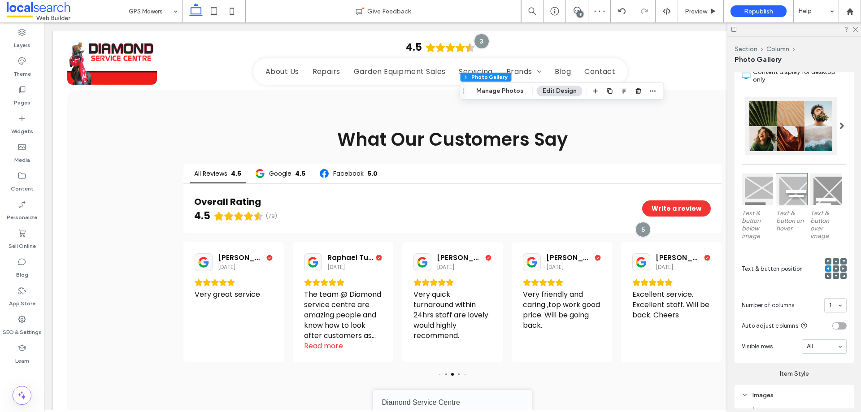
click at [835, 268] on icon at bounding box center [836, 268] width 3 height 3
click at [841, 268] on div at bounding box center [844, 269] width 6 height 6
click at [842, 267] on icon at bounding box center [843, 268] width 3 height 3
click at [825, 269] on div at bounding box center [828, 269] width 6 height 6
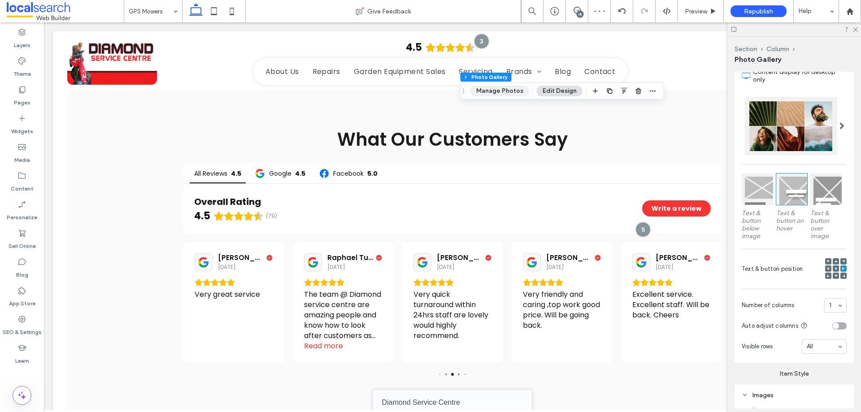
click at [503, 95] on button "Manage Photos" at bounding box center [500, 91] width 59 height 11
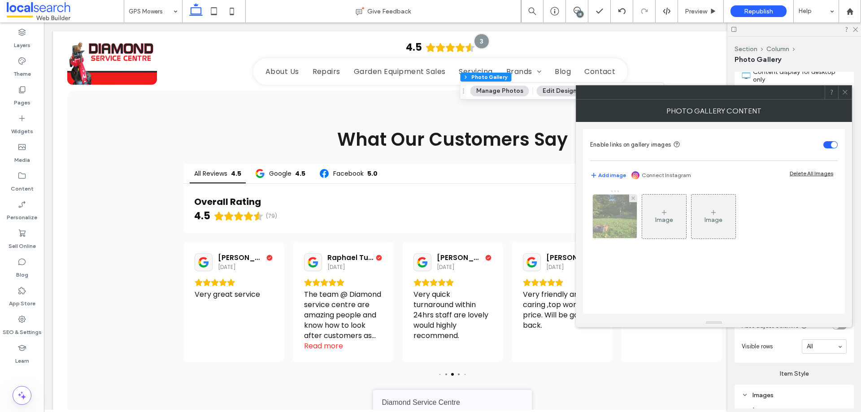
click at [611, 226] on img at bounding box center [615, 217] width 66 height 44
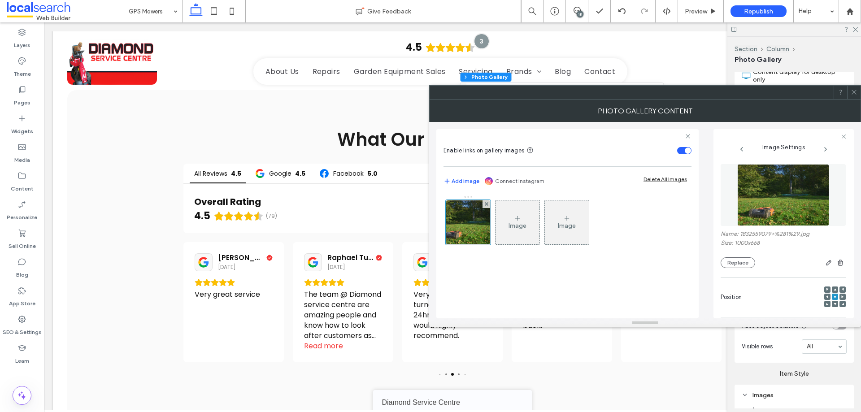
click at [826, 296] on span at bounding box center [827, 297] width 3 height 6
click at [826, 297] on icon at bounding box center [827, 297] width 3 height 3
click at [855, 92] on use at bounding box center [854, 92] width 4 height 4
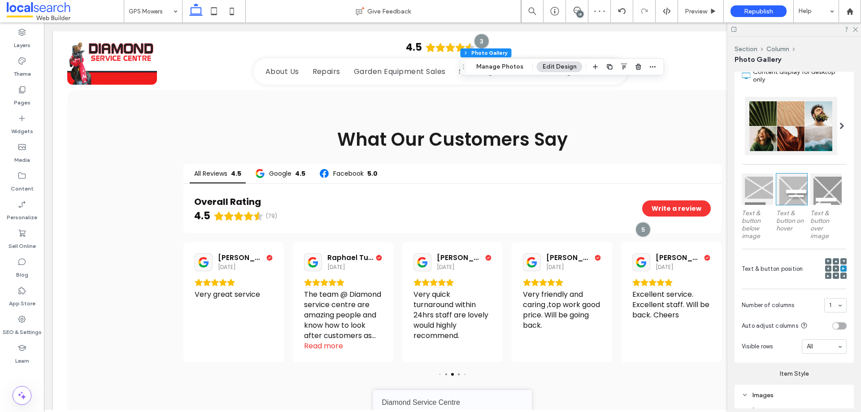
click at [578, 14] on div "18" at bounding box center [580, 14] width 7 height 7
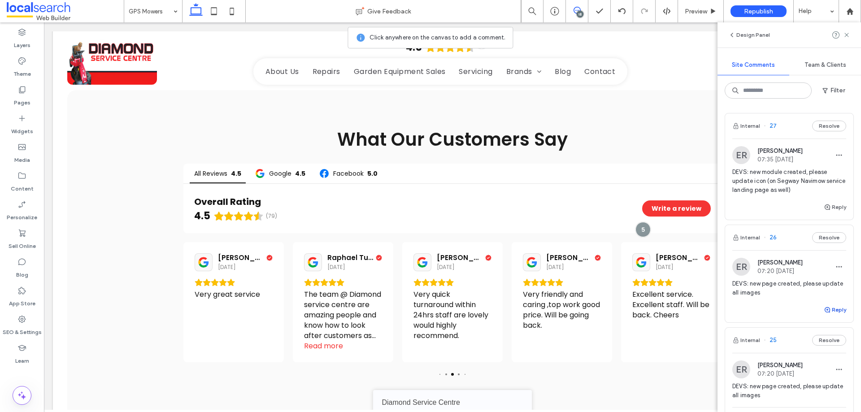
click at [826, 314] on button "Reply" at bounding box center [835, 310] width 22 height 11
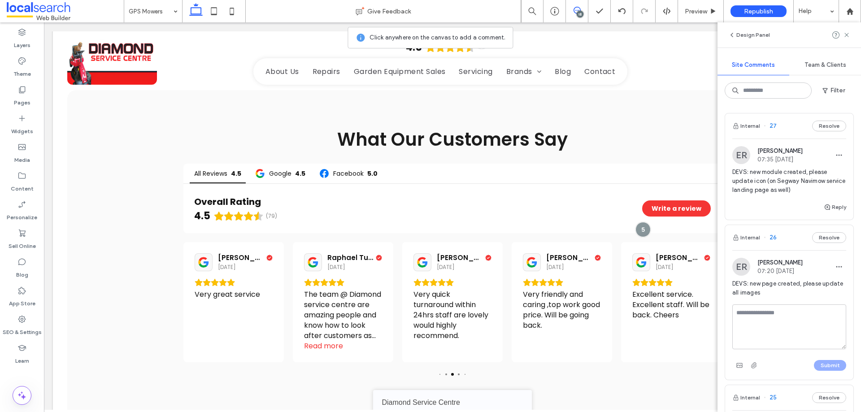
click at [810, 319] on textarea at bounding box center [790, 327] width 114 height 45
type textarea "**********"
click at [829, 368] on button "Submit" at bounding box center [830, 365] width 32 height 11
click at [797, 175] on span "DEVS: new module created, please update icon (on Segway Navimow service landing…" at bounding box center [790, 181] width 114 height 27
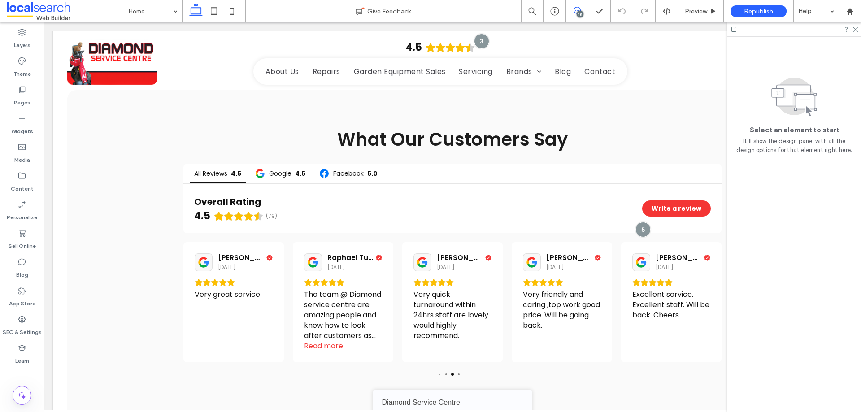
click at [575, 11] on icon at bounding box center [577, 10] width 7 height 7
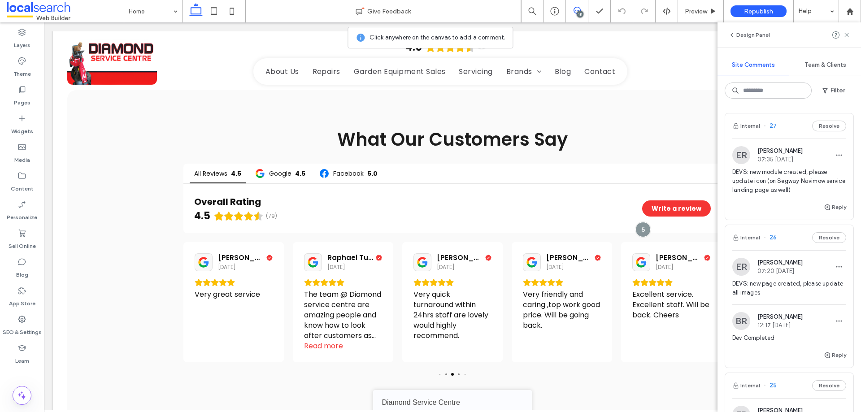
click at [785, 186] on span "DEVS: new module created, please update icon (on Segway Navimow service landing…" at bounding box center [790, 181] width 114 height 27
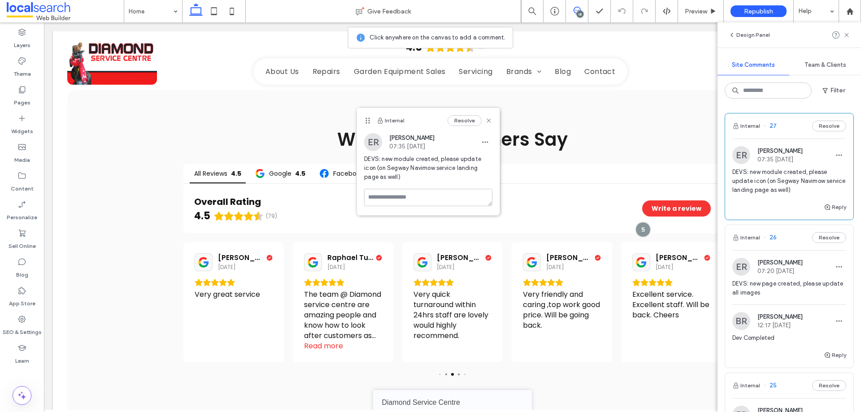
click at [577, 10] on icon at bounding box center [577, 10] width 7 height 7
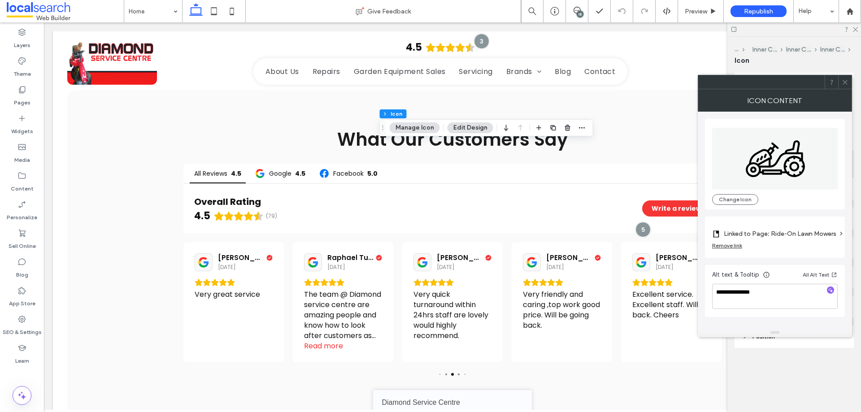
click at [766, 143] on icon "Ride Mower Icon" at bounding box center [775, 159] width 127 height 62
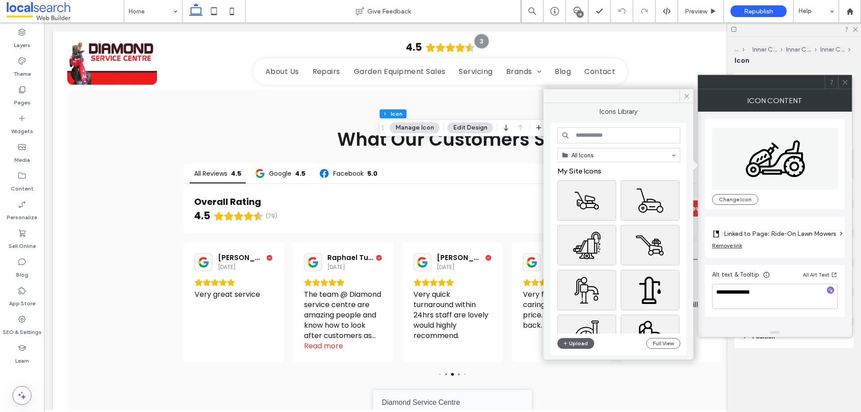
click at [614, 135] on input at bounding box center [619, 135] width 123 height 16
type input "**********"
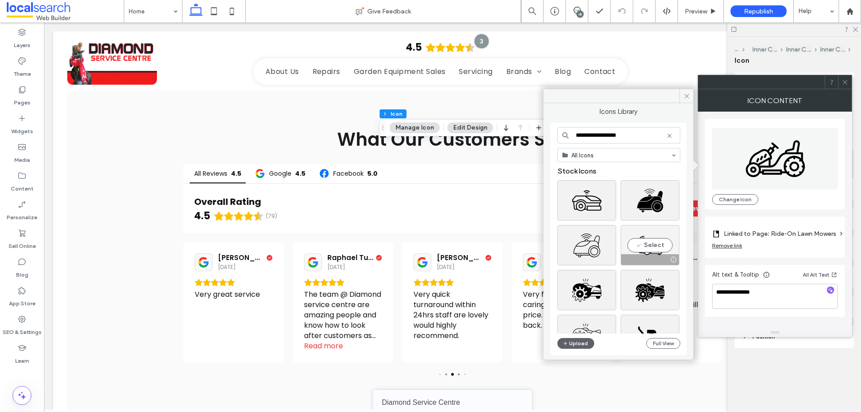
click at [659, 248] on div "Select" at bounding box center [650, 245] width 59 height 40
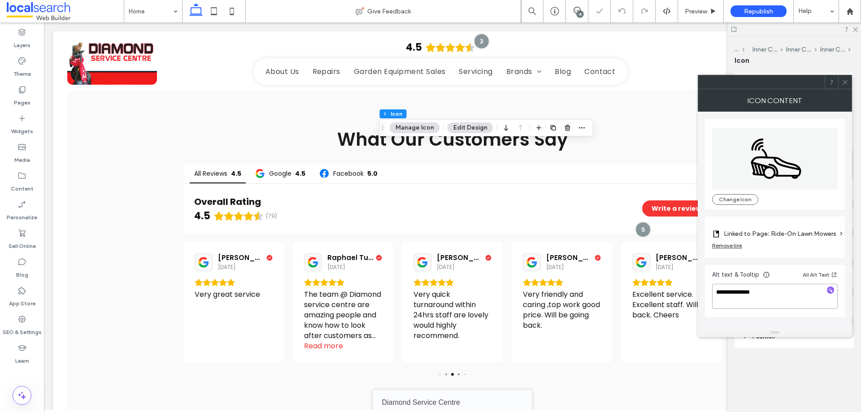
click at [761, 299] on textarea "**********" at bounding box center [775, 296] width 126 height 25
type textarea "**********"
click at [805, 262] on div "**********" at bounding box center [775, 220] width 140 height 217
click at [808, 233] on label "Linked to Page: Ride-On Lawn Mowers" at bounding box center [780, 234] width 113 height 17
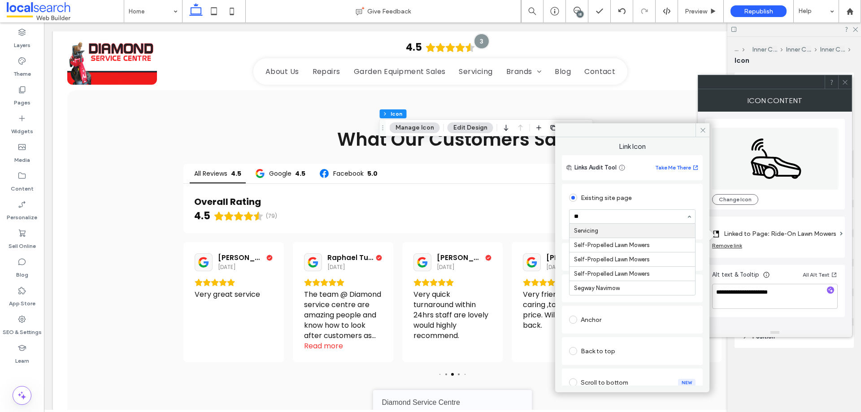
type input "***"
click at [698, 130] on span at bounding box center [703, 129] width 14 height 13
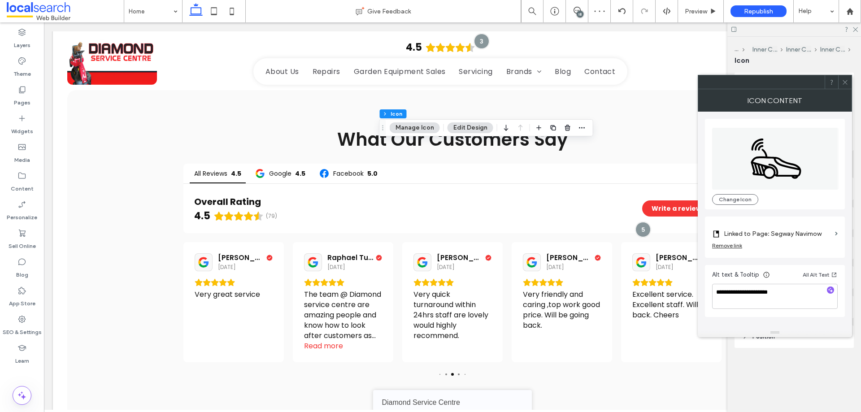
click at [843, 81] on icon at bounding box center [845, 82] width 7 height 7
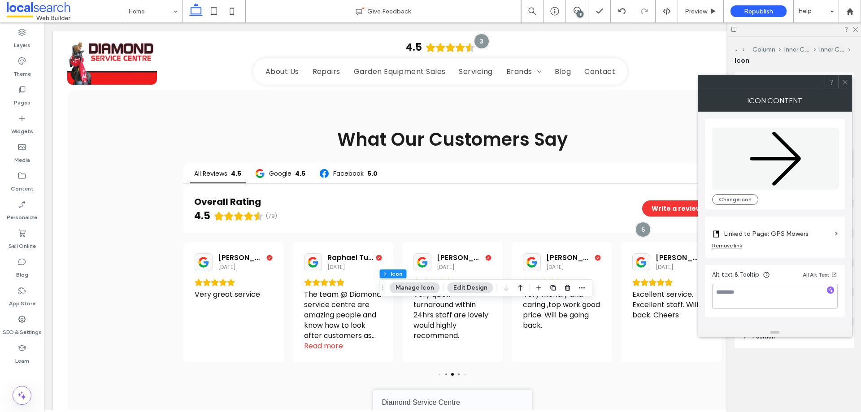
click at [809, 230] on label "Linked to Page: GPS Mowers" at bounding box center [778, 234] width 108 height 17
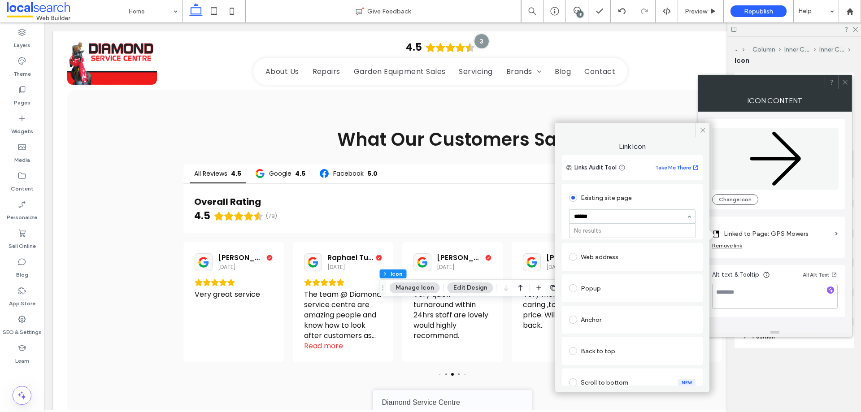
type input "*****"
click at [701, 130] on icon at bounding box center [703, 130] width 7 height 7
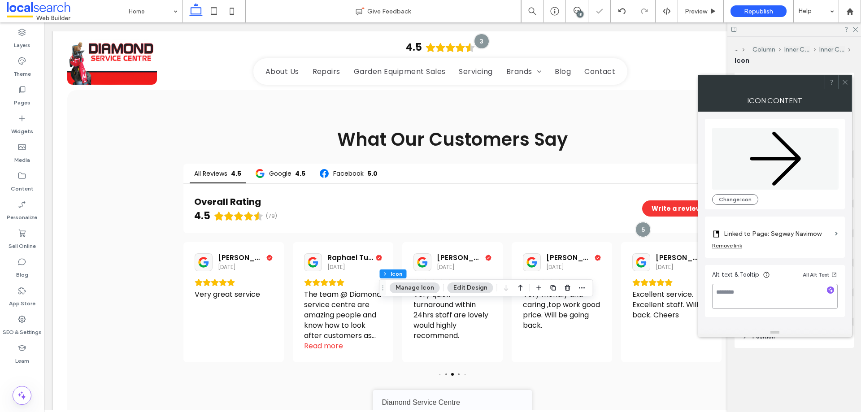
click at [759, 290] on textarea at bounding box center [775, 296] width 126 height 25
type textarea "**********"
click at [825, 214] on div "**********" at bounding box center [775, 220] width 140 height 217
drag, startPoint x: 850, startPoint y: 80, endPoint x: 846, endPoint y: 83, distance: 5.5
click at [850, 82] on div at bounding box center [844, 81] width 13 height 13
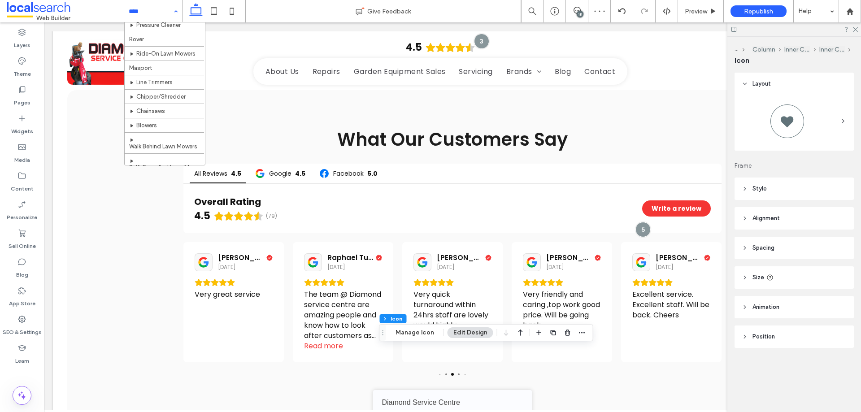
scroll to position [649, 0]
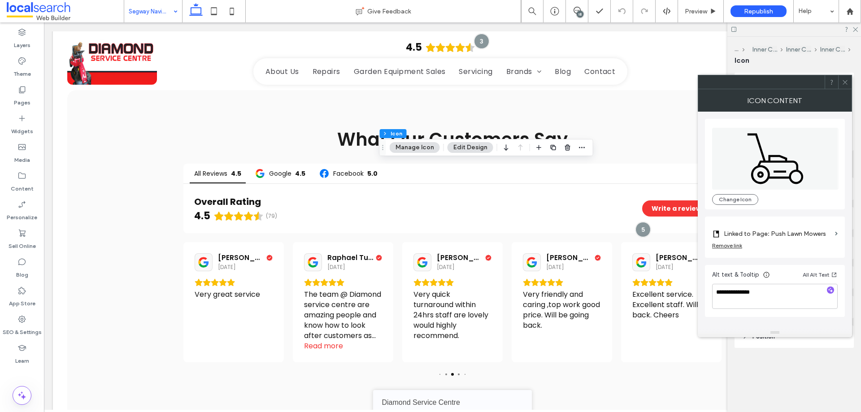
click at [770, 166] on icon "Push Mower Icon" at bounding box center [775, 159] width 127 height 62
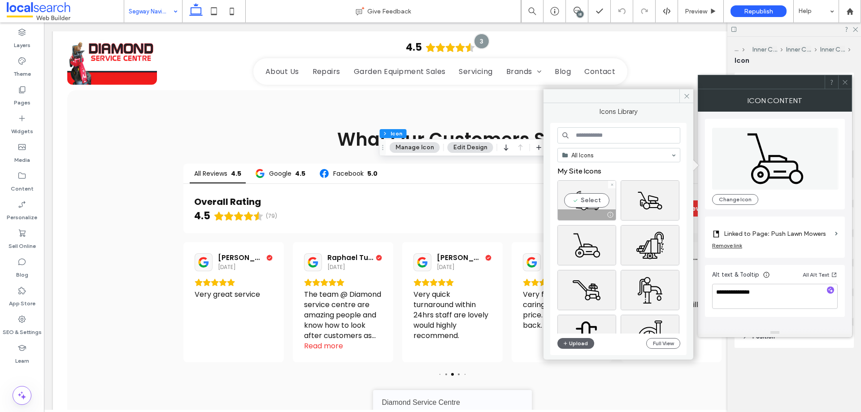
click at [595, 206] on div "Select" at bounding box center [587, 200] width 59 height 40
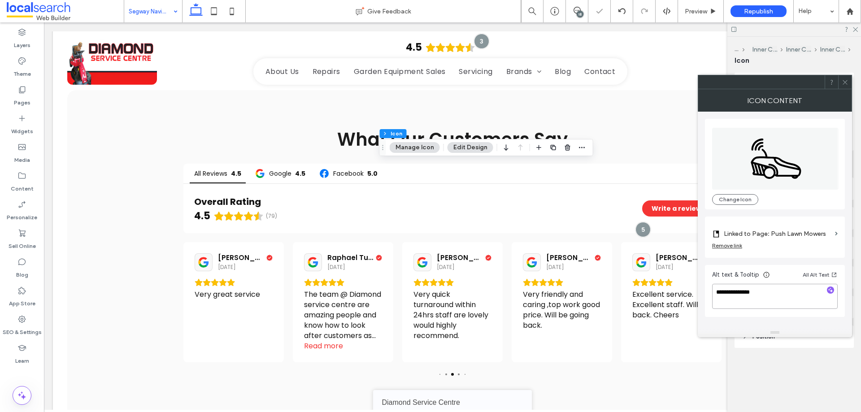
click at [765, 299] on textarea "**********" at bounding box center [775, 296] width 126 height 25
click at [764, 301] on textarea "**********" at bounding box center [775, 296] width 126 height 25
type textarea "**********"
click at [806, 230] on label "Linked to Page: Push Lawn Mowers" at bounding box center [778, 234] width 108 height 17
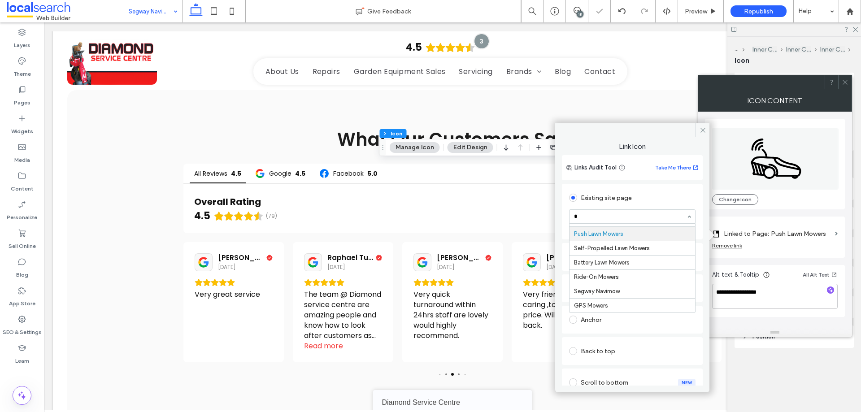
scroll to position [499, 0]
type input "***"
drag, startPoint x: 702, startPoint y: 130, endPoint x: 731, endPoint y: 125, distance: 30.1
click at [702, 130] on icon at bounding box center [703, 130] width 7 height 7
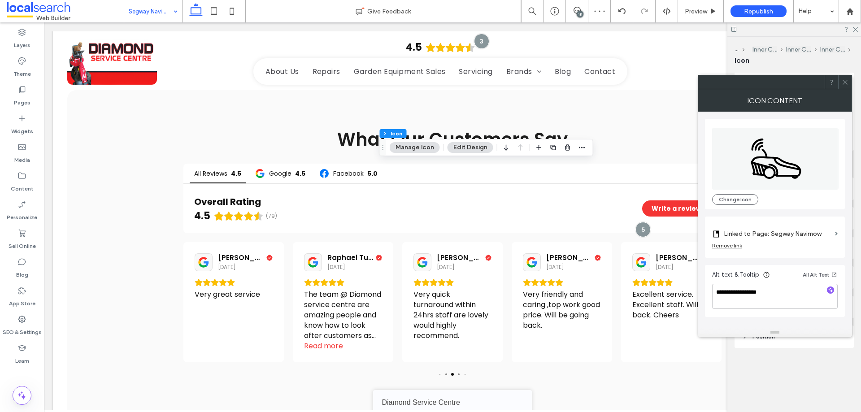
click at [847, 102] on div "Icon Content" at bounding box center [775, 100] width 154 height 22
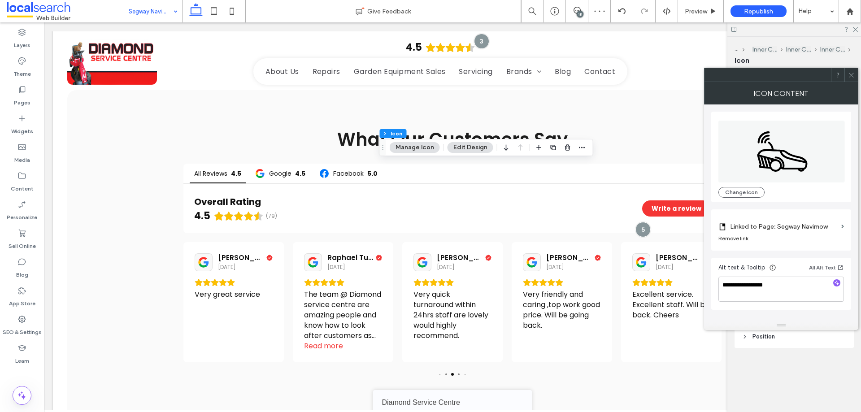
drag, startPoint x: 853, startPoint y: 77, endPoint x: 734, endPoint y: 126, distance: 128.8
click at [853, 76] on icon at bounding box center [851, 75] width 7 height 7
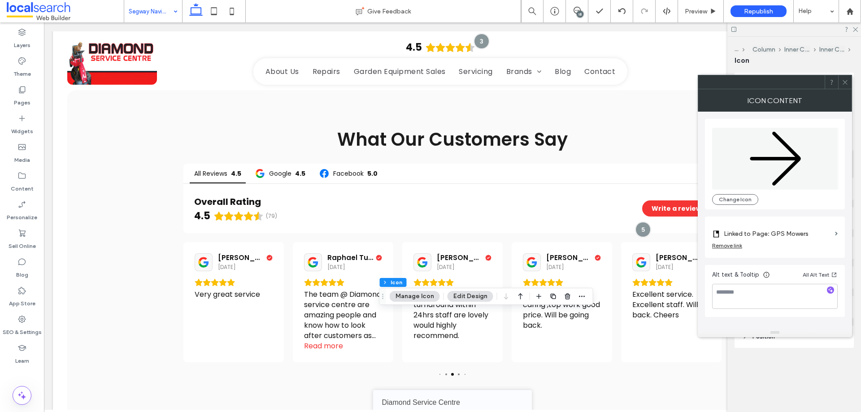
click at [803, 228] on label "Linked to Page: GPS Mowers" at bounding box center [778, 234] width 108 height 17
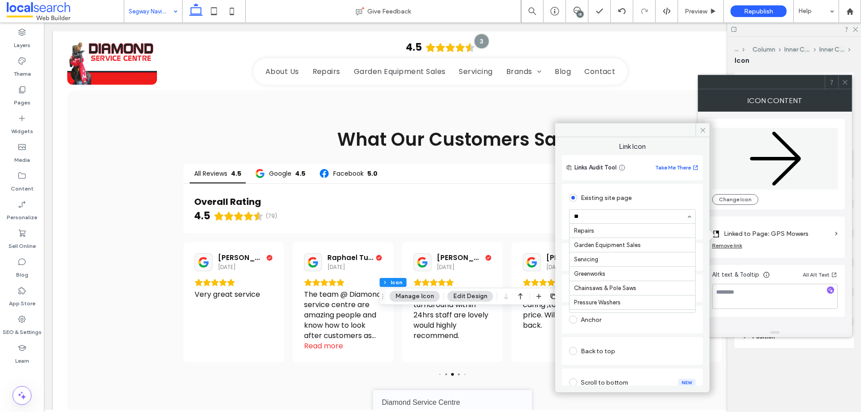
type input "***"
click at [698, 129] on span at bounding box center [703, 129] width 14 height 13
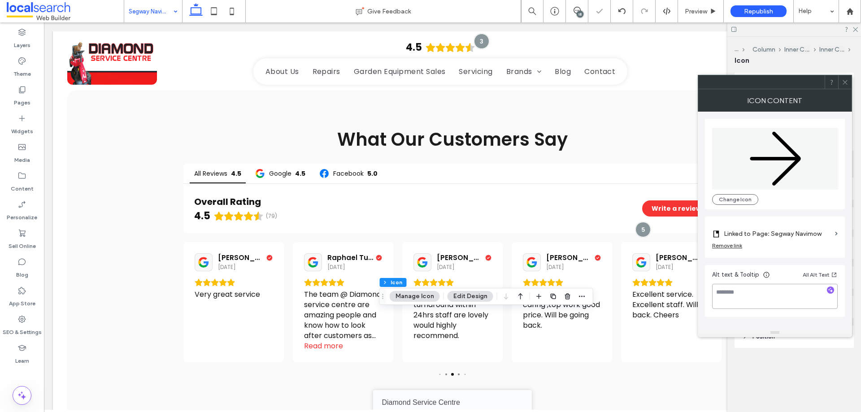
click at [735, 291] on textarea at bounding box center [775, 296] width 126 height 25
type textarea "*"
type textarea "**********"
click at [799, 313] on div "**********" at bounding box center [775, 291] width 140 height 52
click at [733, 319] on div "**********" at bounding box center [775, 220] width 140 height 217
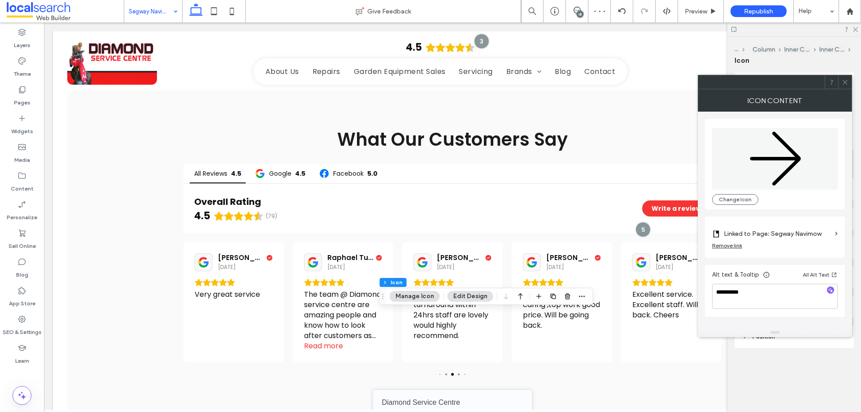
click at [845, 113] on div "**********" at bounding box center [775, 220] width 140 height 217
click at [847, 84] on icon at bounding box center [845, 82] width 7 height 7
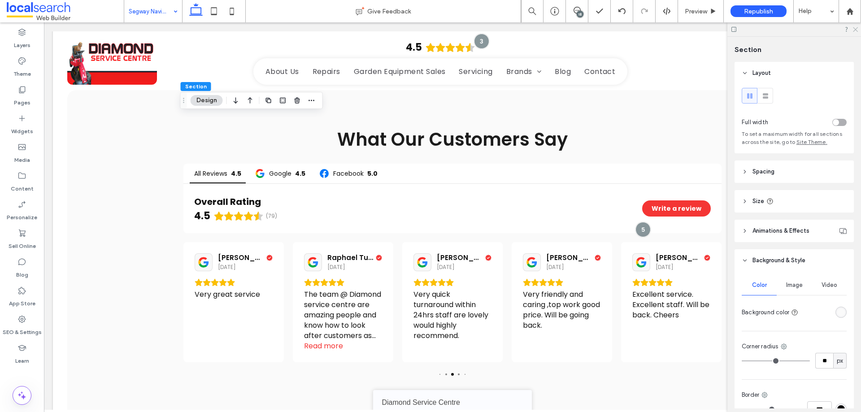
click at [855, 30] on icon at bounding box center [855, 29] width 6 height 6
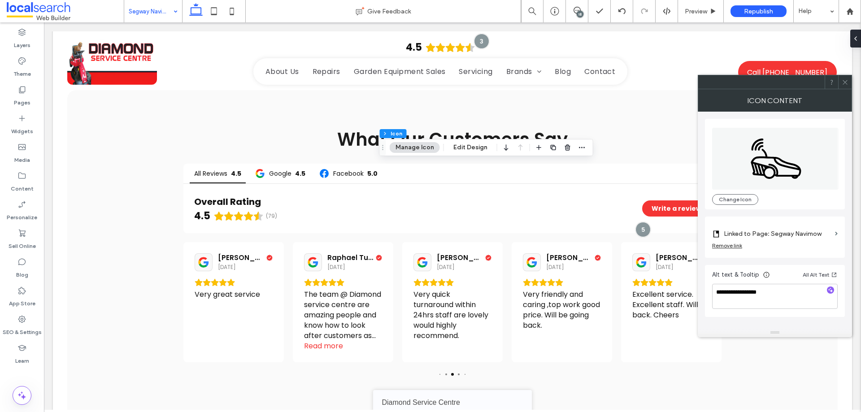
click at [845, 78] on span at bounding box center [845, 81] width 7 height 13
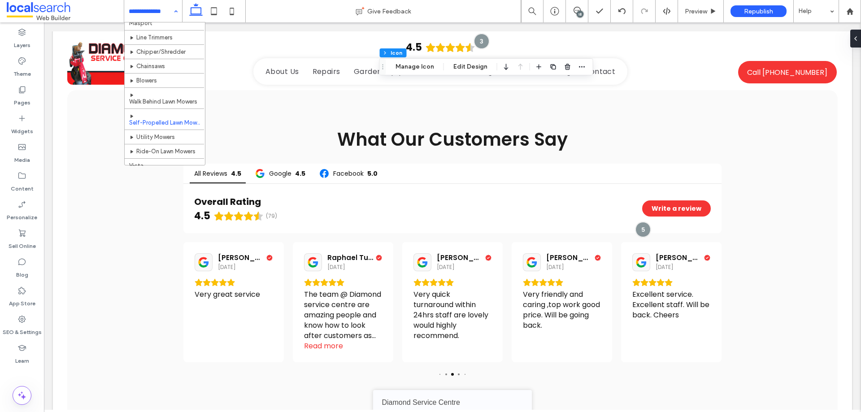
scroll to position [649, 0]
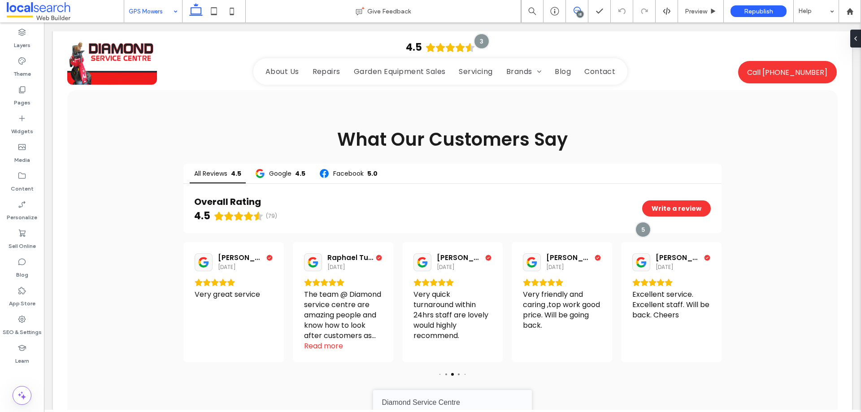
click at [572, 7] on span at bounding box center [577, 10] width 22 height 7
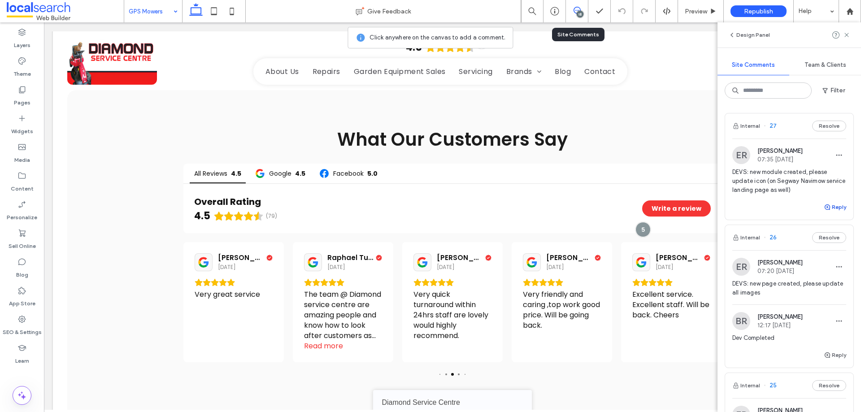
click at [825, 205] on use "button" at bounding box center [827, 207] width 5 height 5
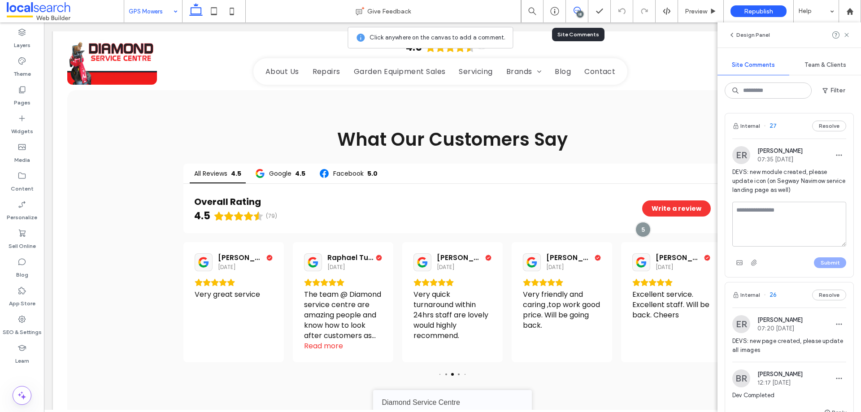
click at [793, 214] on textarea at bounding box center [790, 224] width 114 height 45
type textarea "**********"
click at [824, 263] on button "Submit" at bounding box center [830, 263] width 32 height 11
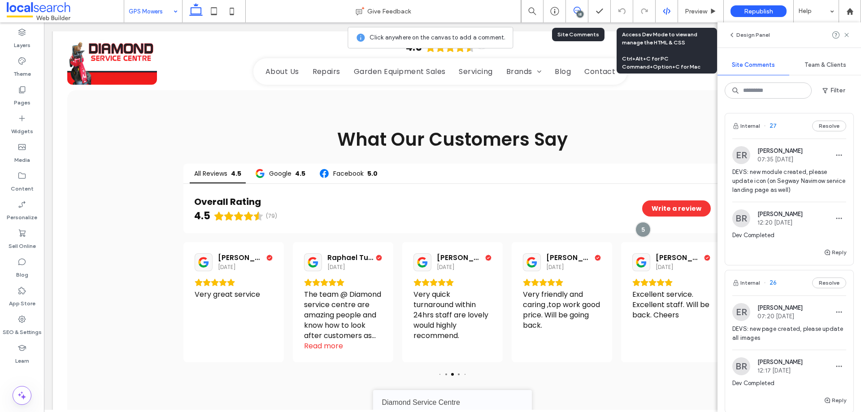
click at [661, 15] on div at bounding box center [667, 11] width 22 height 8
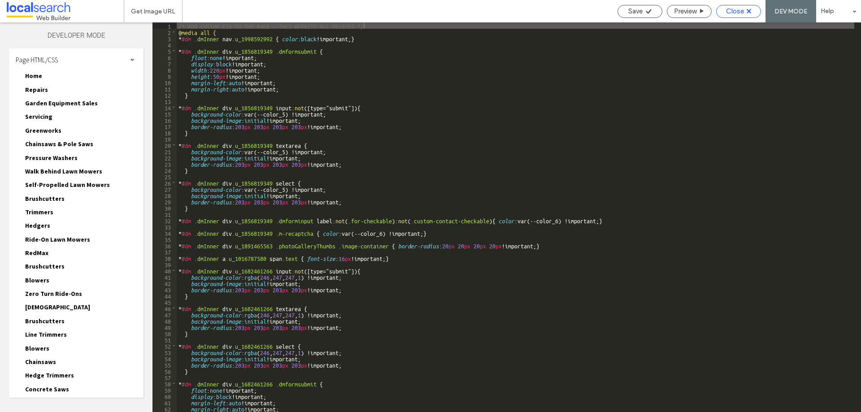
click at [737, 15] on span "Close" at bounding box center [735, 11] width 18 height 8
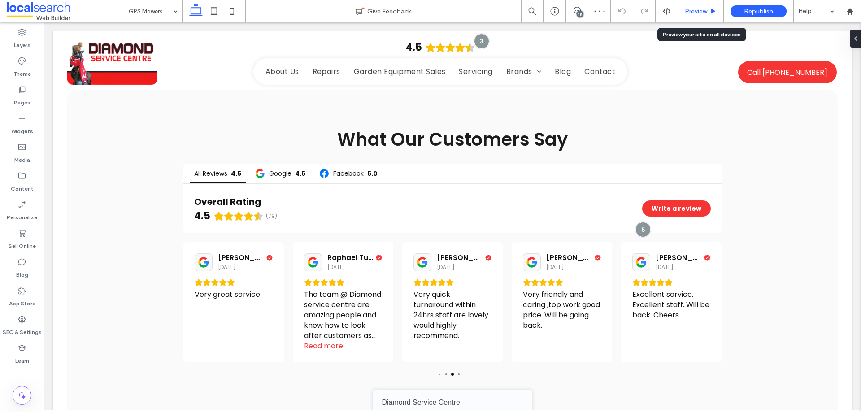
click at [694, 12] on span "Preview" at bounding box center [696, 12] width 22 height 8
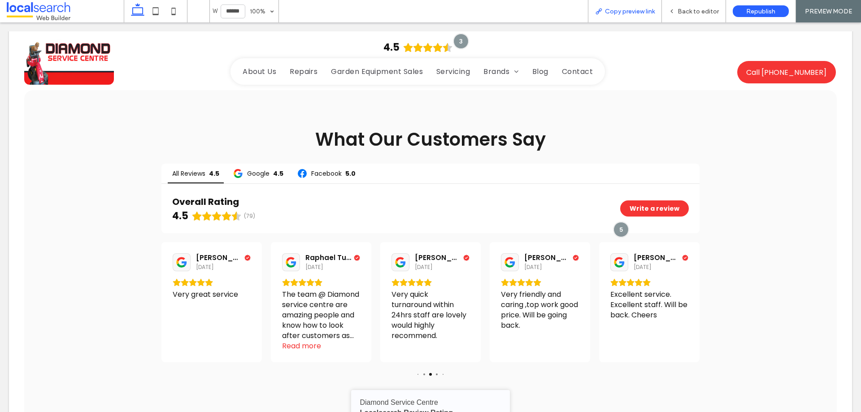
click at [615, 10] on span "Copy preview link" at bounding box center [630, 12] width 50 height 8
click at [709, 9] on span "Back to editor" at bounding box center [698, 12] width 41 height 8
